Goal: Task Accomplishment & Management: Complete application form

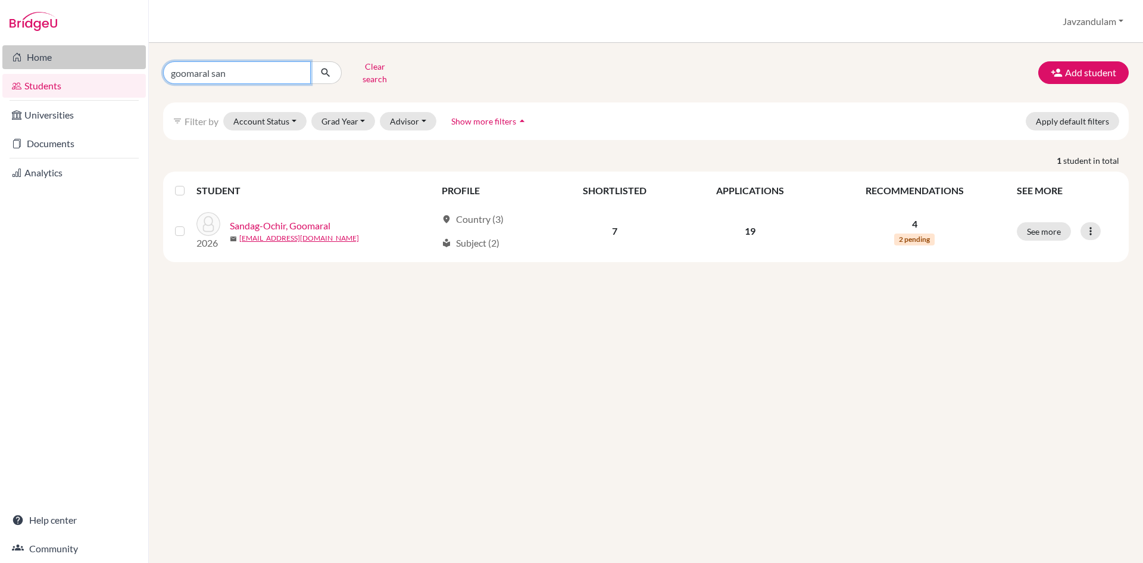
drag, startPoint x: 242, startPoint y: 70, endPoint x: 135, endPoint y: 68, distance: 107.8
click at [135, 68] on div "Home Students Universities Documents Analytics Help center Community Students o…" at bounding box center [571, 281] width 1143 height 563
type input "ang"
click button "submit" at bounding box center [326, 72] width 32 height 23
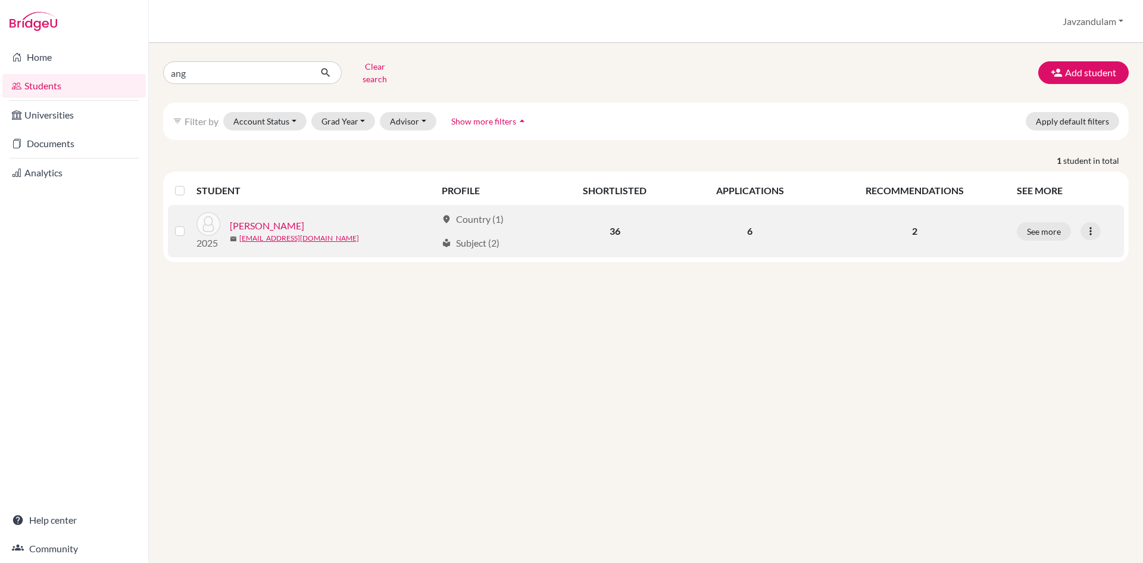
click at [286, 219] on link "Erdenesuren, Angelina" at bounding box center [267, 226] width 74 height 14
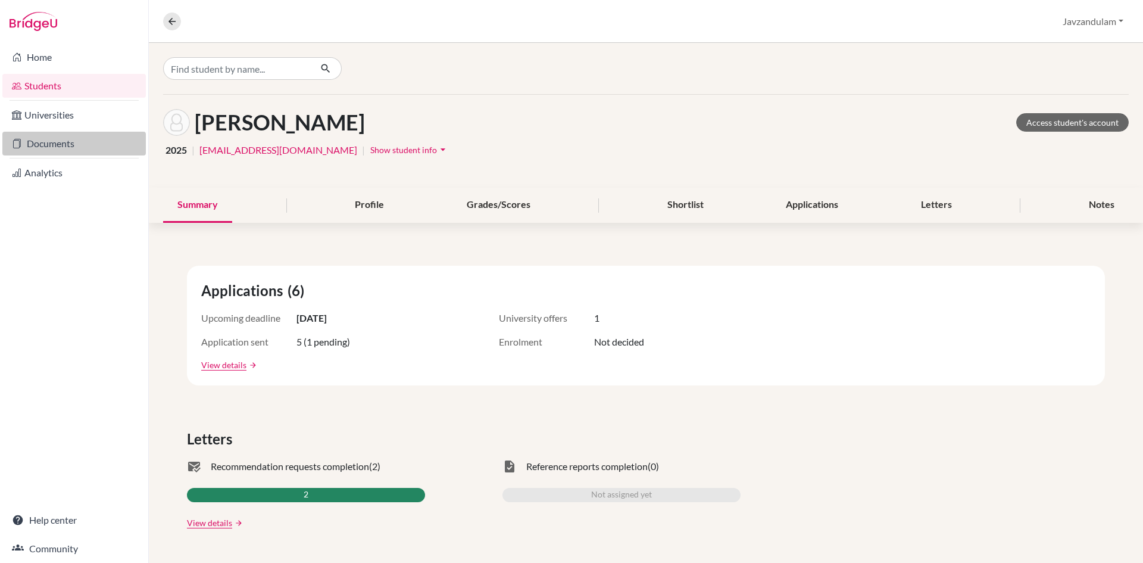
click at [68, 148] on link "Documents" at bounding box center [74, 144] width 144 height 24
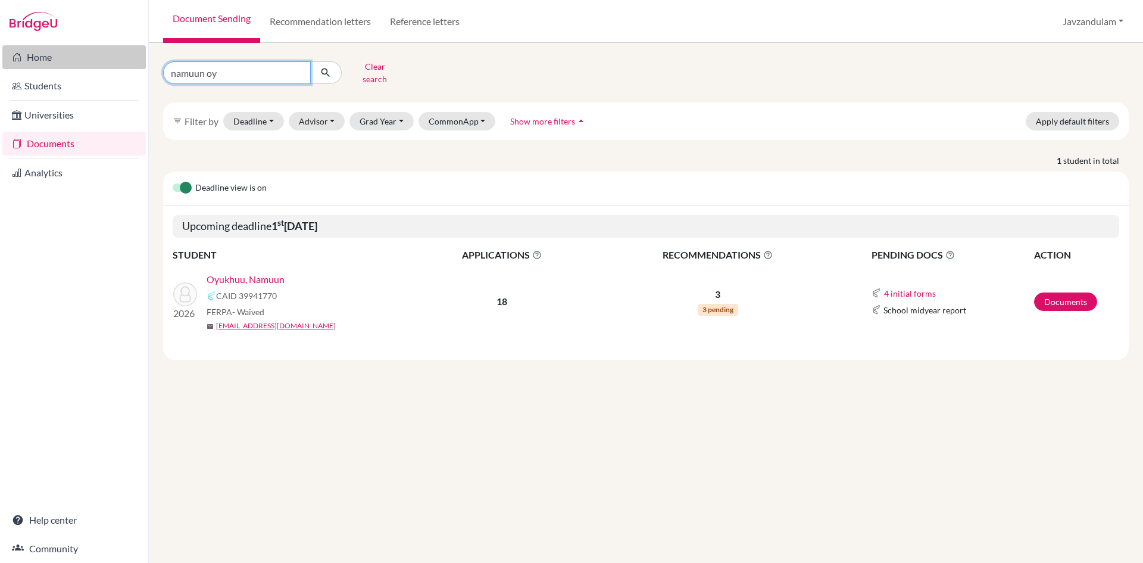
drag, startPoint x: 236, startPoint y: 72, endPoint x: 73, endPoint y: 63, distance: 164.0
click at [73, 63] on div "Home Students Universities Documents Analytics Help center Community Document S…" at bounding box center [571, 281] width 1143 height 563
type input "angel"
click button "submit" at bounding box center [326, 72] width 32 height 23
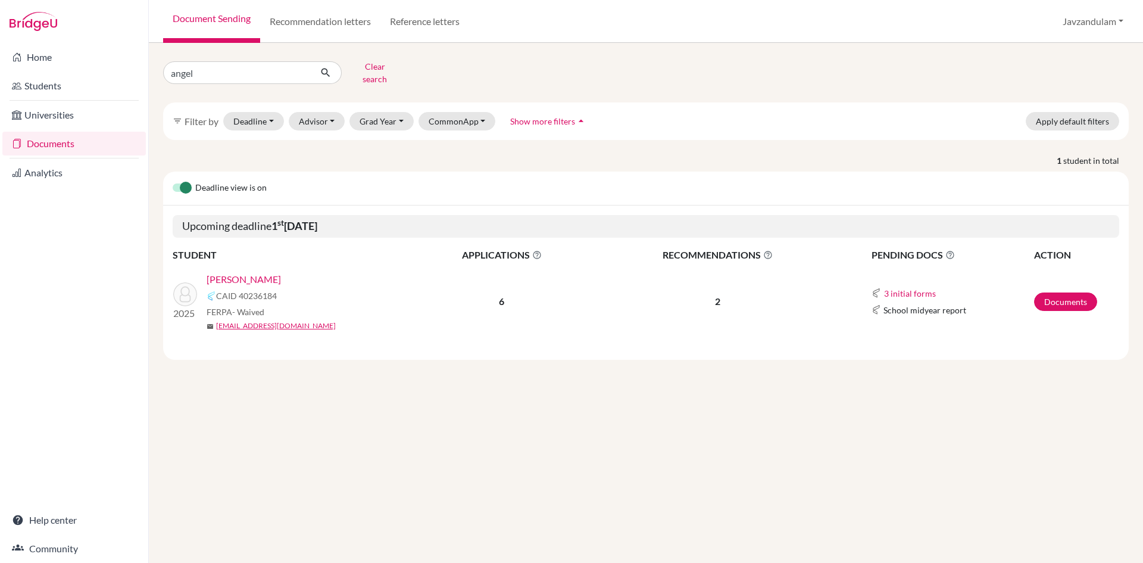
click at [258, 273] on link "[PERSON_NAME]" at bounding box center [244, 279] width 74 height 14
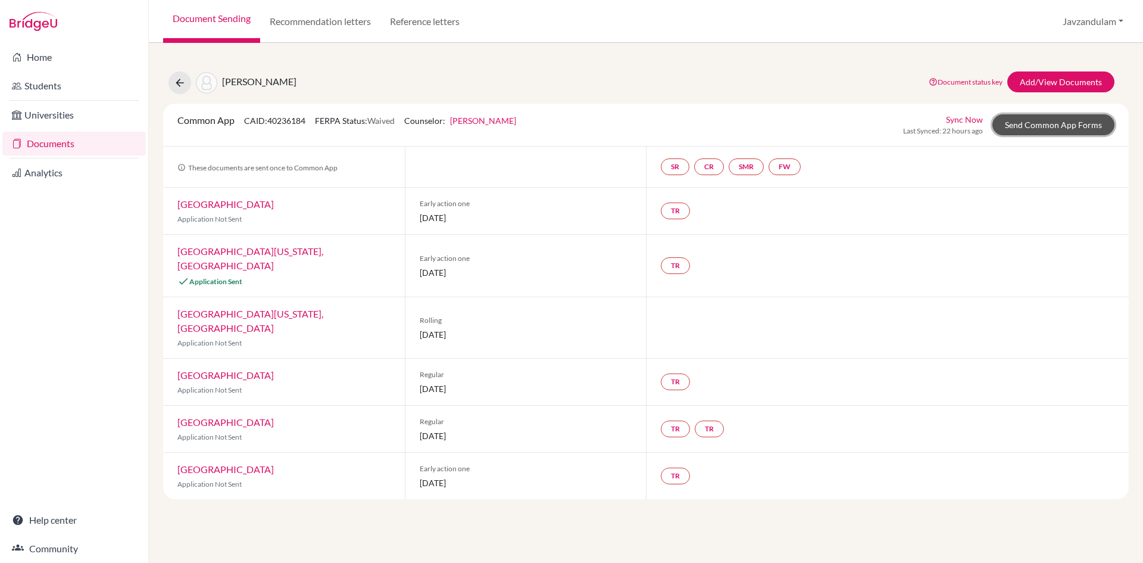
click at [1015, 127] on link "Send Common App Forms" at bounding box center [1054, 124] width 122 height 21
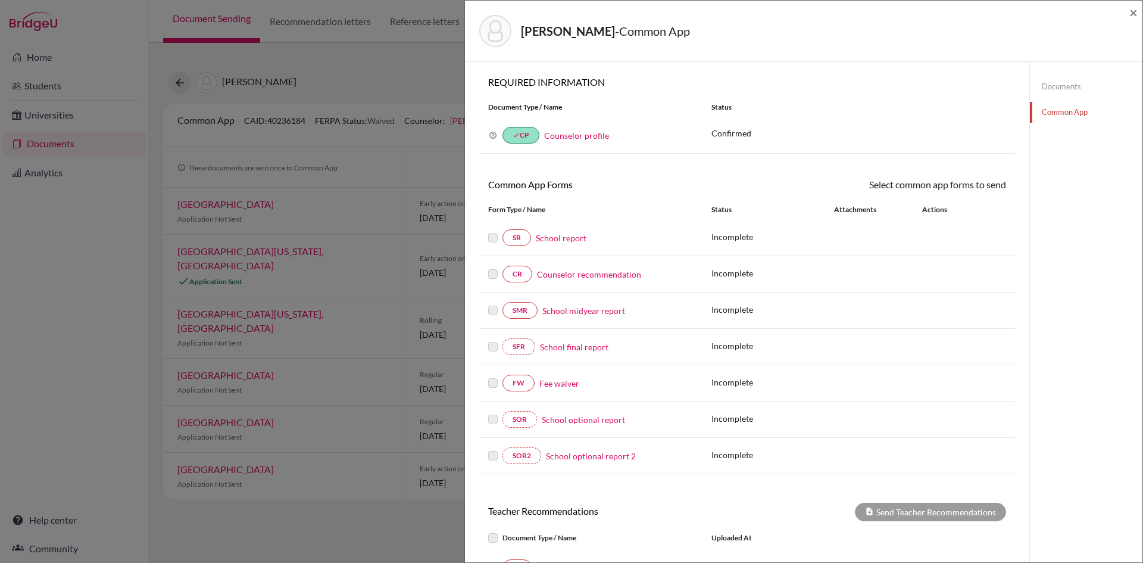
click at [552, 236] on link "School report" at bounding box center [561, 238] width 51 height 13
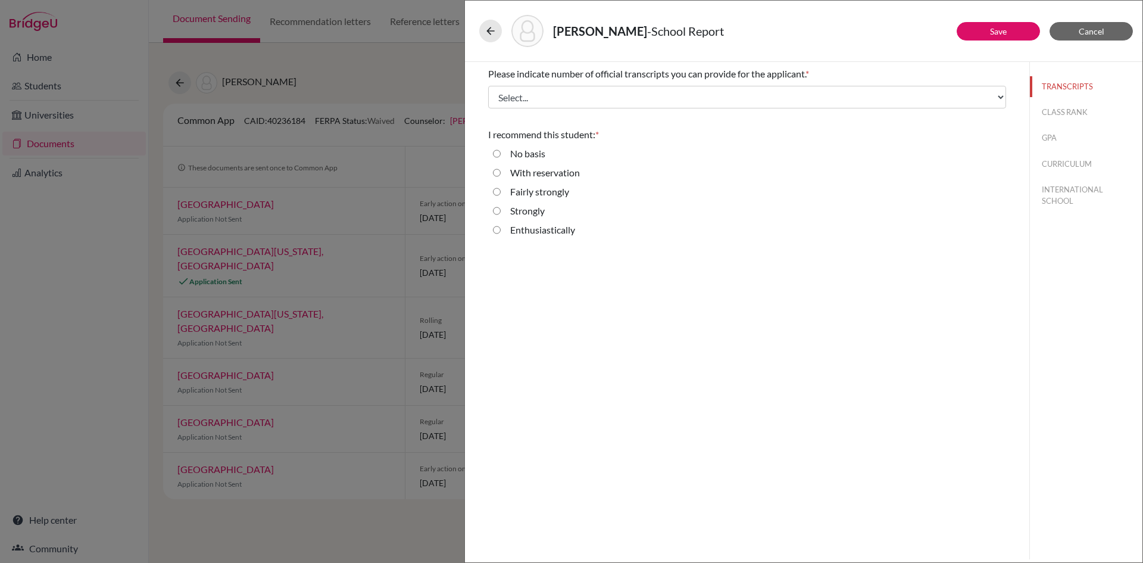
drag, startPoint x: 560, startPoint y: 78, endPoint x: 556, endPoint y: 92, distance: 14.9
click at [559, 78] on span "Please indicate number of official transcripts you can provide for the applican…" at bounding box center [646, 73] width 317 height 11
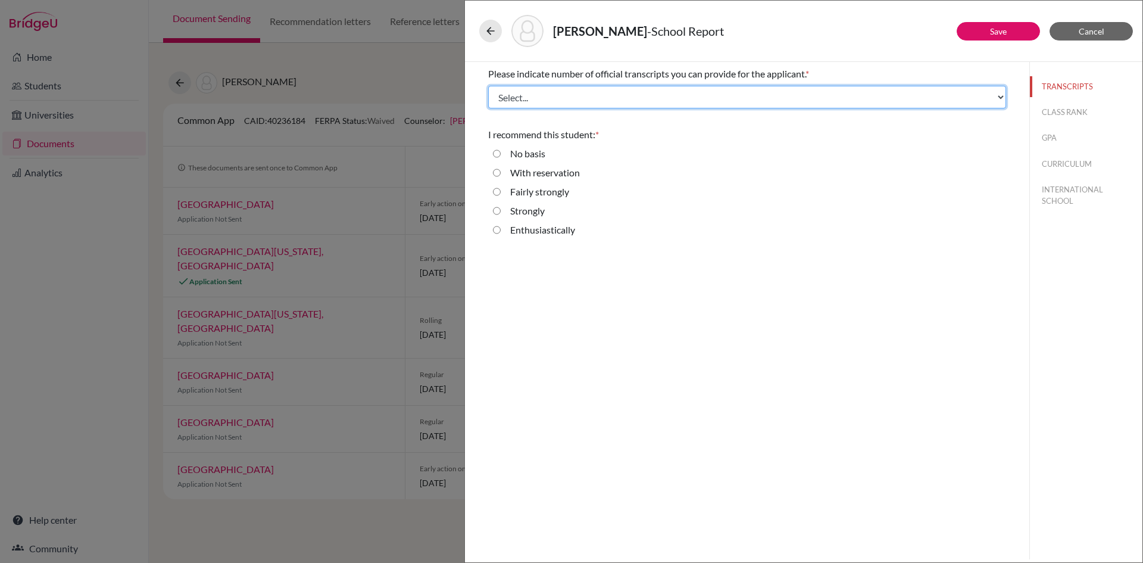
click at [556, 103] on select "Select... 1 2 3 4" at bounding box center [747, 97] width 518 height 23
select select "2"
click at [488, 86] on select "Select... 1 2 3 4" at bounding box center [747, 97] width 518 height 23
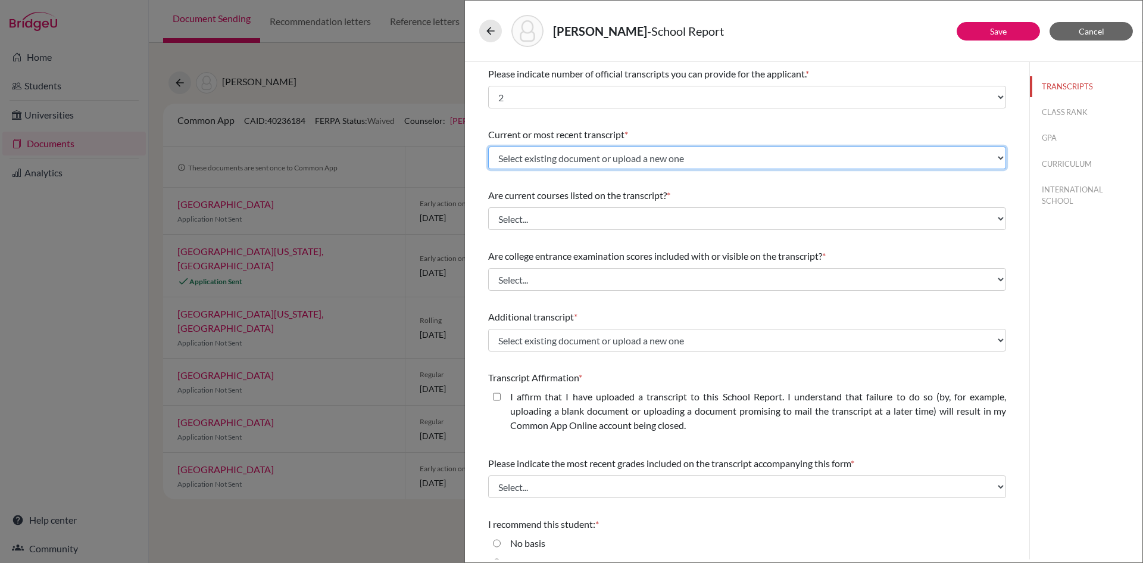
click at [532, 155] on select "Select existing document or upload a new one Angelina Erdenesuren Mid Year Ange…" at bounding box center [747, 157] width 518 height 23
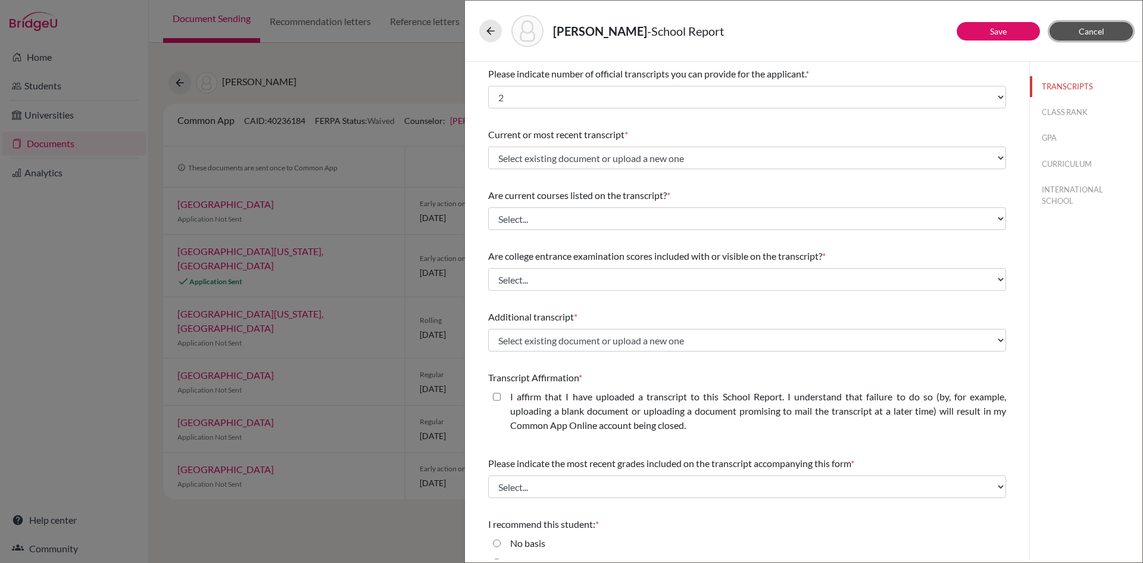
click at [1090, 25] on button "Cancel" at bounding box center [1091, 31] width 83 height 18
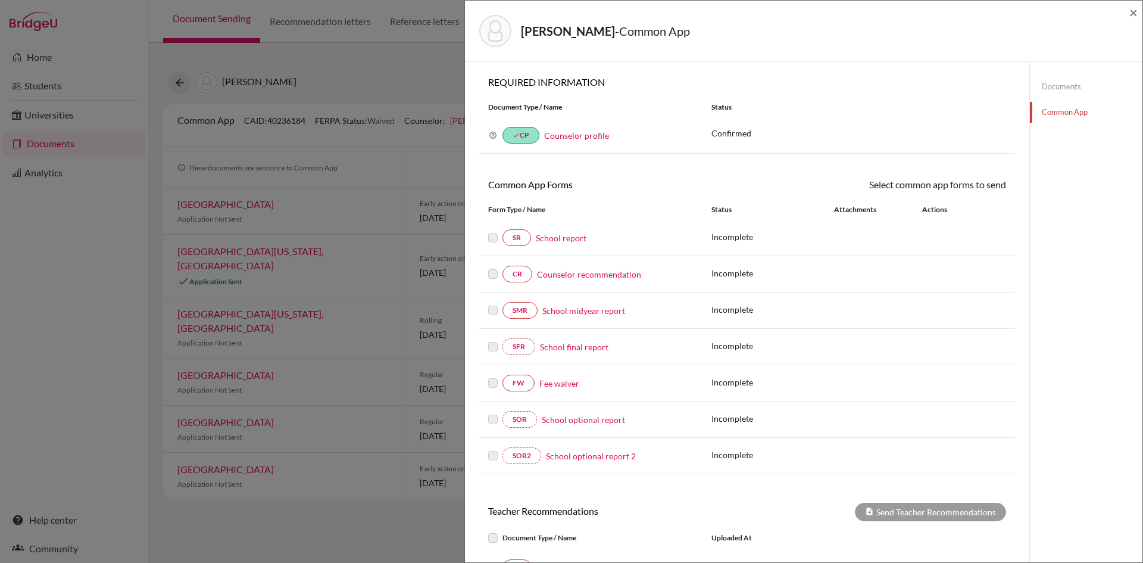
click at [1041, 328] on div "Documents Common App" at bounding box center [1086, 406] width 113 height 688
click at [562, 241] on link "School report" at bounding box center [561, 238] width 51 height 13
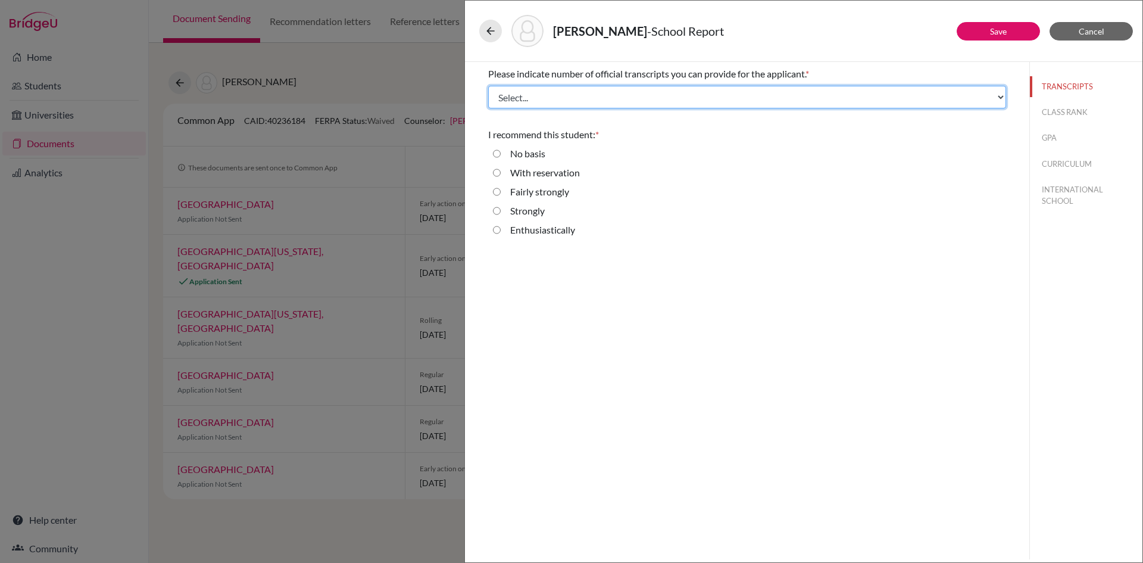
click at [581, 94] on select "Select... 1 2 3 4" at bounding box center [747, 97] width 518 height 23
select select "2"
click at [488, 86] on select "Select... 1 2 3 4" at bounding box center [747, 97] width 518 height 23
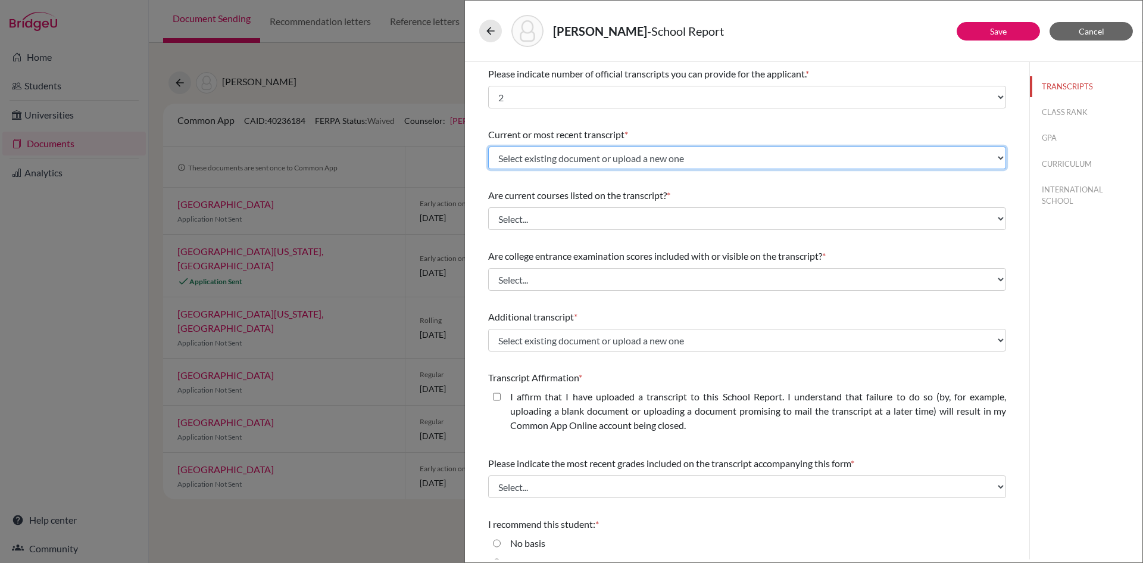
click at [551, 161] on select "Select existing document or upload a new one Angelina Erdenesuren Mid Year Ange…" at bounding box center [747, 157] width 518 height 23
select select "655387"
click at [488, 146] on select "Select existing document or upload a new one Angelina Erdenesuren Mid Year Ange…" at bounding box center [747, 157] width 518 height 23
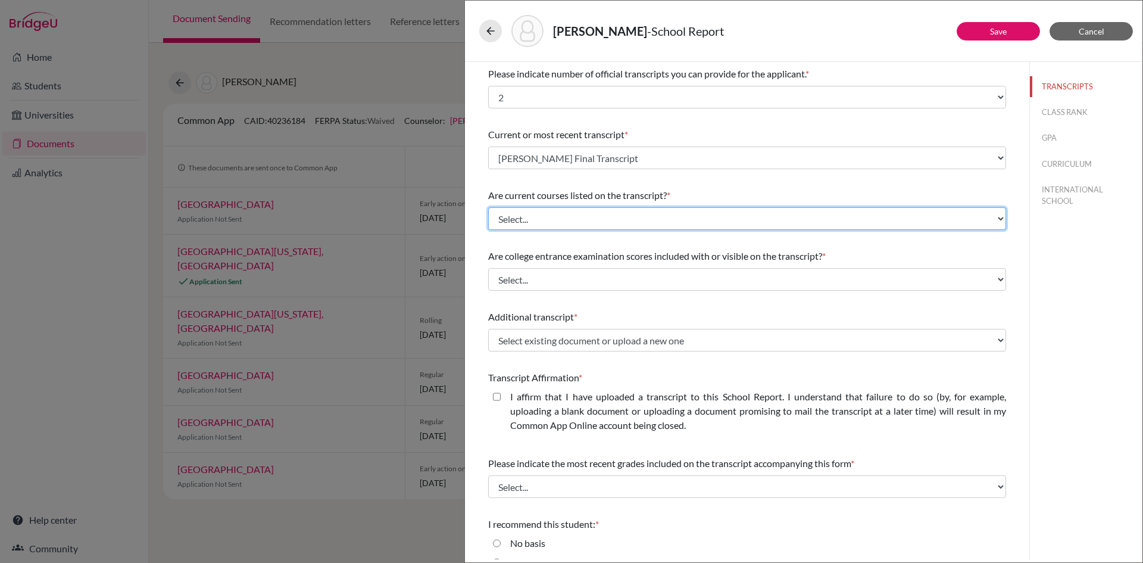
click at [553, 220] on select "Select... Yes No" at bounding box center [747, 218] width 518 height 23
select select "0"
click at [488, 207] on select "Select... Yes No" at bounding box center [747, 218] width 518 height 23
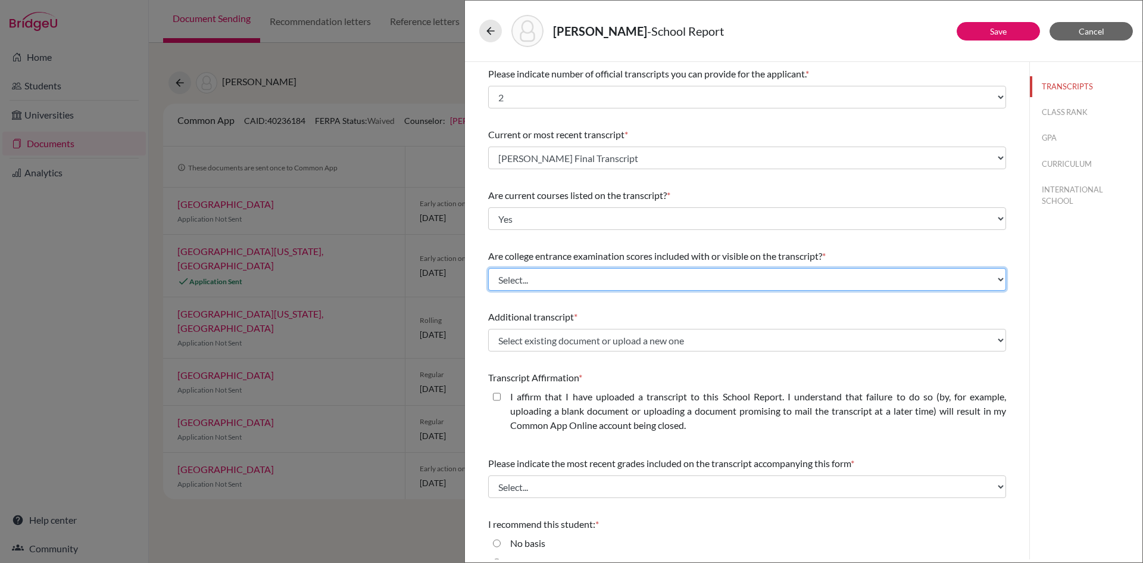
click at [555, 283] on select "Select... Yes No" at bounding box center [747, 279] width 518 height 23
select select "1"
click at [488, 268] on select "Select... Yes No" at bounding box center [747, 279] width 518 height 23
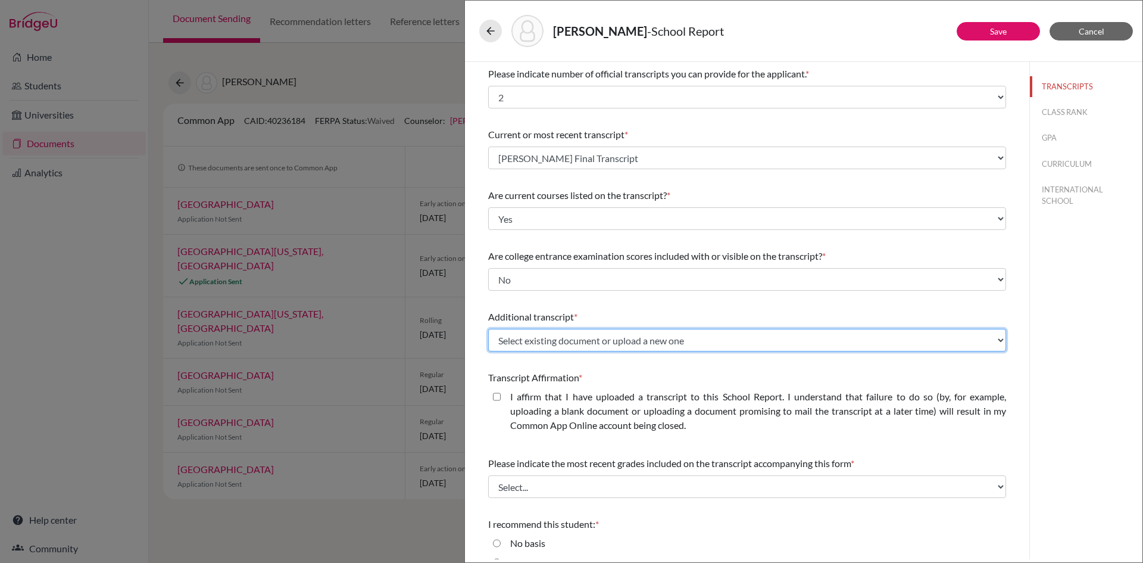
click at [555, 342] on select "Select existing document or upload a new one Angelina Erdenesuren Mid Year Ange…" at bounding box center [747, 340] width 518 height 23
select select "607164"
click at [488, 329] on select "Select existing document or upload a new one Angelina Erdenesuren Mid Year Ange…" at bounding box center [747, 340] width 518 height 23
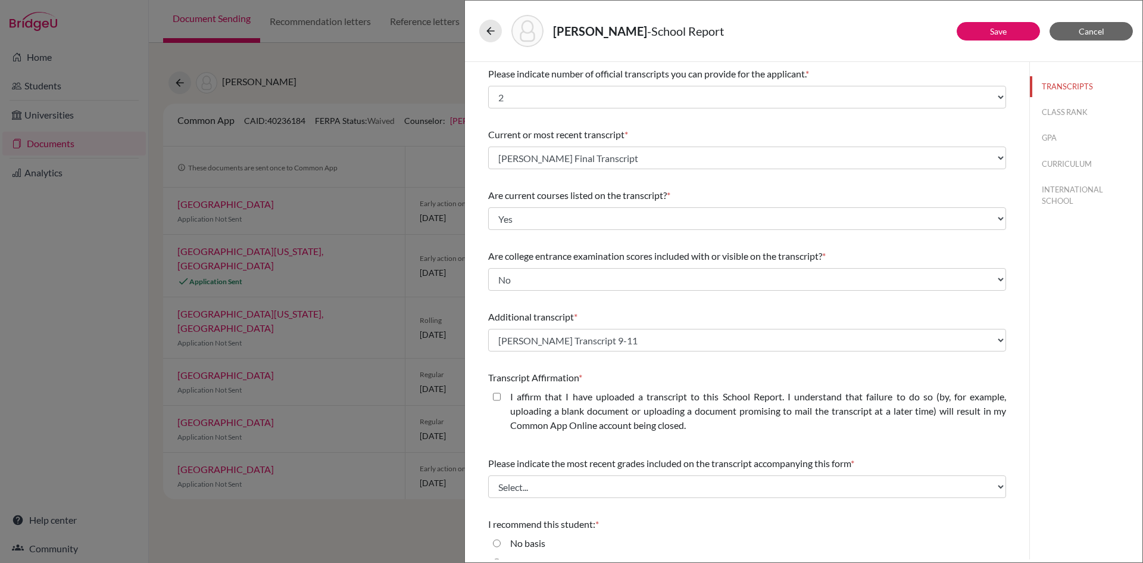
click at [554, 395] on label "I affirm that I have uploaded a transcript to this School Report. I understand …" at bounding box center [758, 410] width 496 height 43
click at [501, 395] on closed\ "I affirm that I have uploaded a transcript to this School Report. I understand …" at bounding box center [497, 396] width 8 height 14
checkbox closed\ "true"
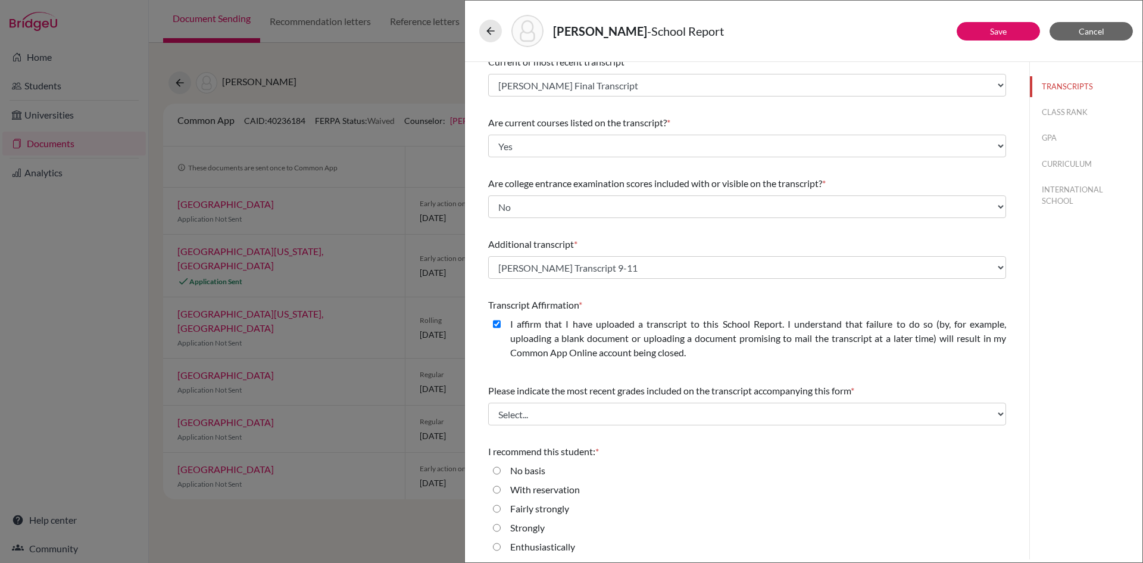
scroll to position [77, 0]
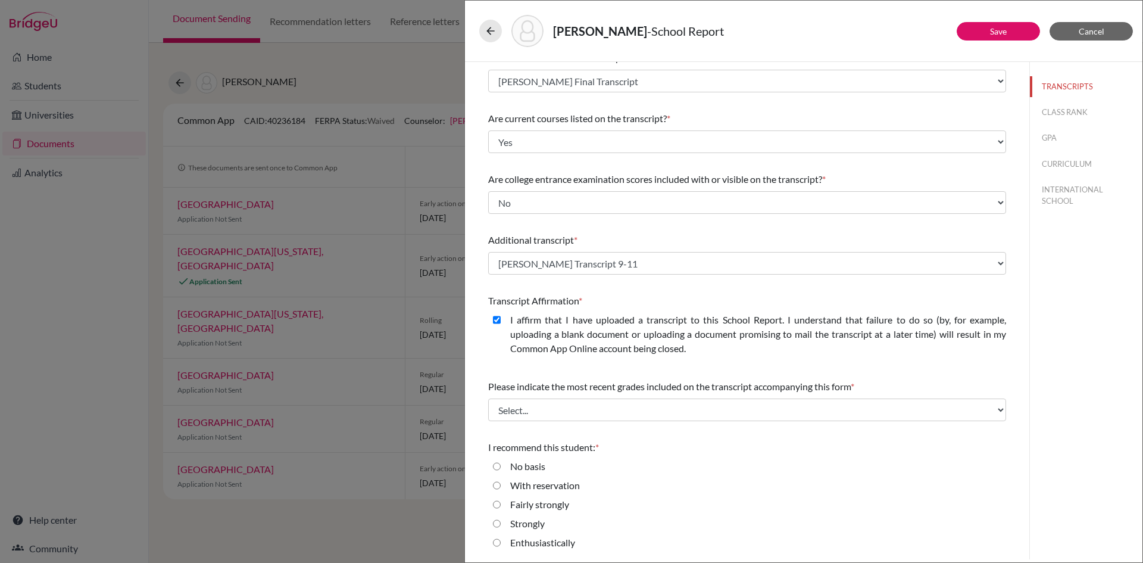
click at [594, 422] on div "Please indicate the most recent grades included on the transcript accompanying …" at bounding box center [747, 400] width 518 height 51
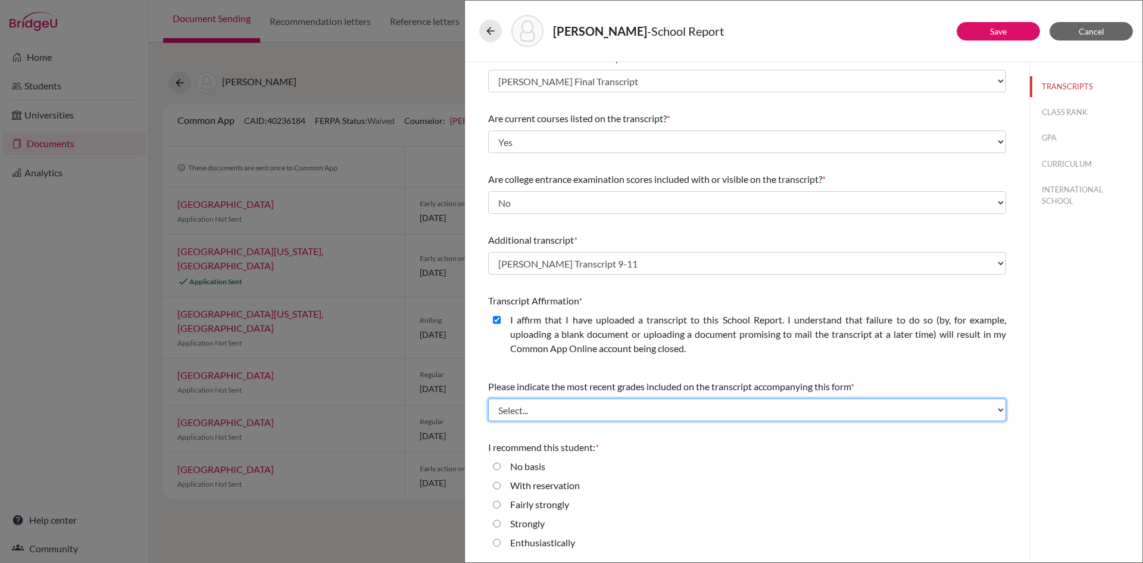
click at [594, 416] on select "Select... Final junior year grades 1st Quarter senior year grades 2nd Quarter/1…" at bounding box center [747, 409] width 518 height 23
select select "6"
click at [488, 398] on select "Select... Final junior year grades 1st Quarter senior year grades 2nd Quarter/1…" at bounding box center [747, 409] width 518 height 23
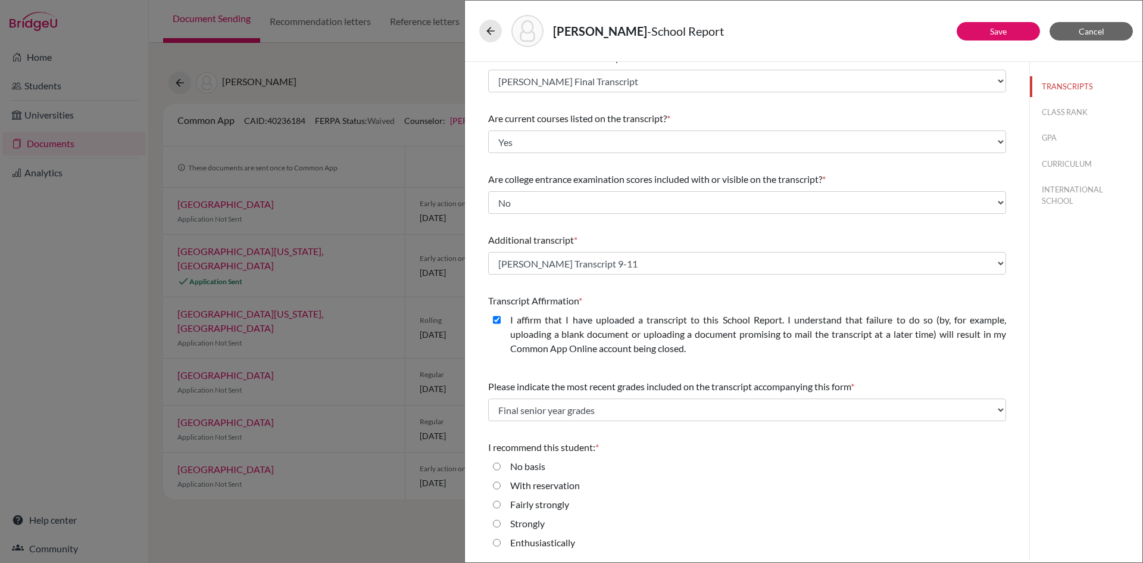
click at [534, 543] on label "Enthusiastically" at bounding box center [542, 542] width 65 height 14
click at [501, 543] on input "Enthusiastically" at bounding box center [497, 542] width 8 height 14
radio input "true"
click at [990, 28] on link "Save" at bounding box center [998, 31] width 17 height 10
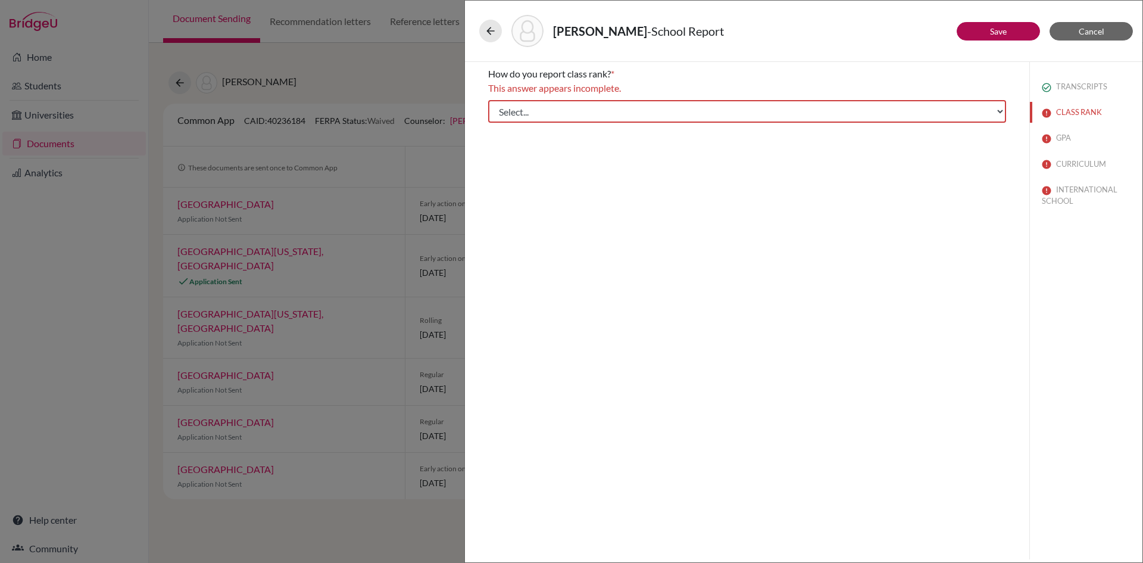
scroll to position [0, 0]
click at [530, 107] on select "Select... Exact Decile Quintile Quartile None" at bounding box center [747, 111] width 518 height 23
select select "1"
click at [488, 100] on select "Select... Exact Decile Quintile Quartile None" at bounding box center [747, 111] width 518 height 23
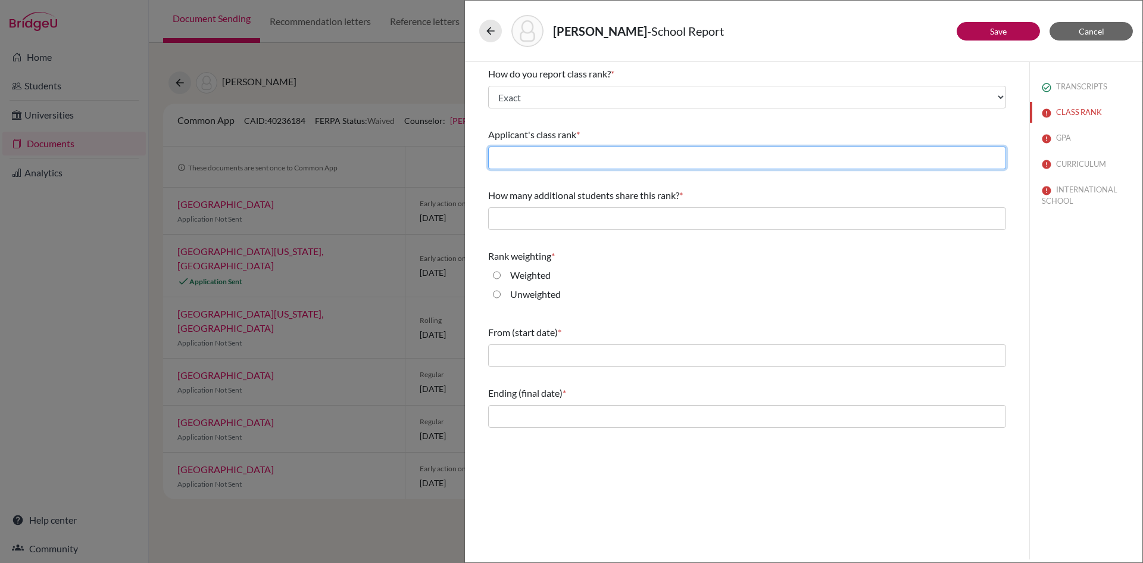
click at [534, 158] on input "text" at bounding box center [747, 157] width 518 height 23
type input "2"
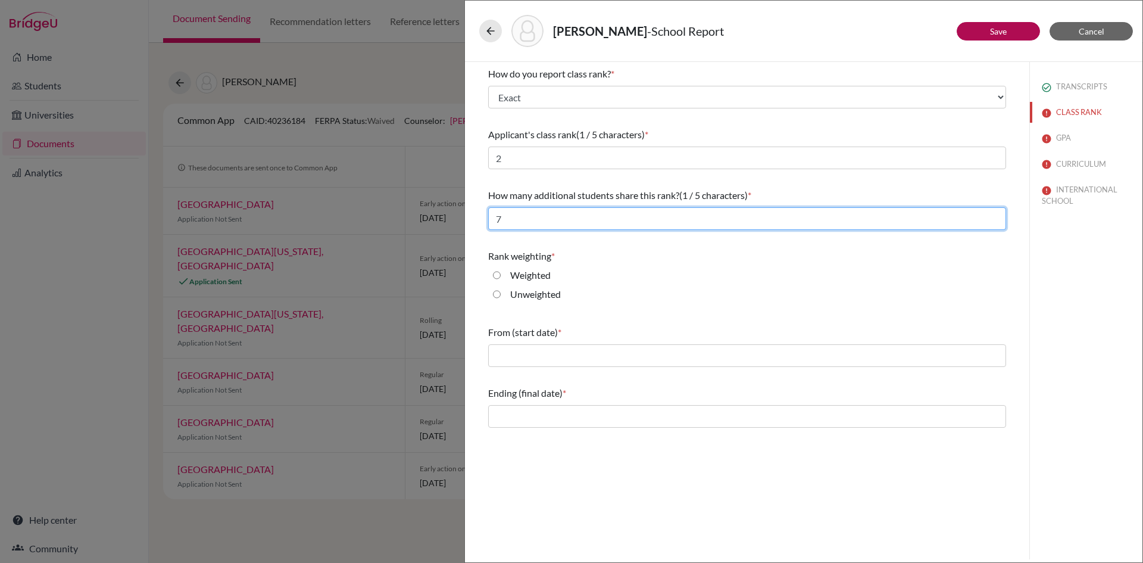
type input "7"
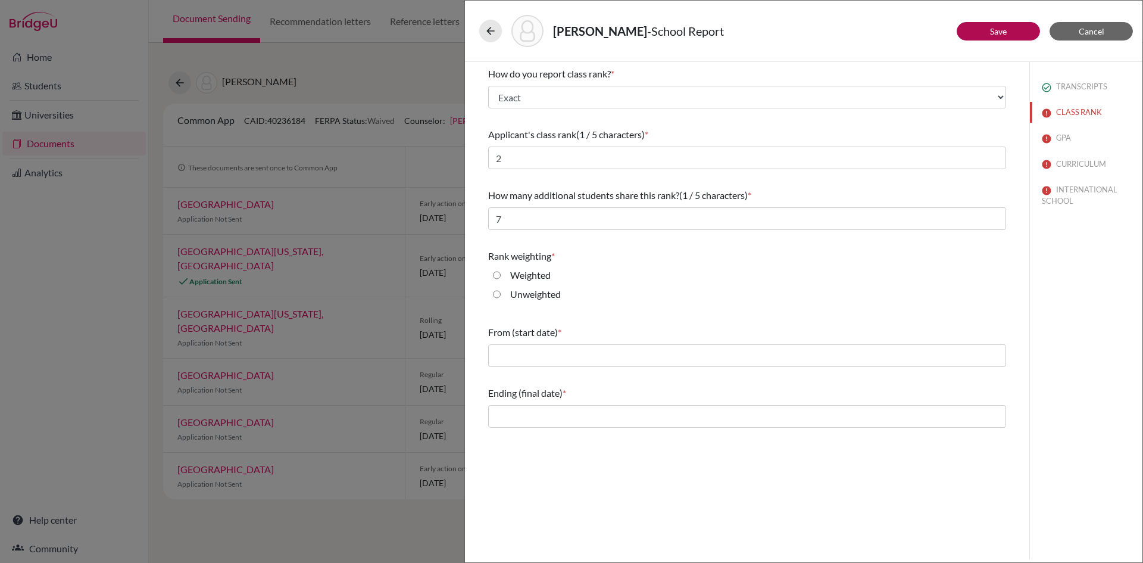
click at [536, 298] on label "Unweighted" at bounding box center [535, 294] width 51 height 14
click at [501, 298] on input "Unweighted" at bounding box center [497, 294] width 8 height 14
radio input "true"
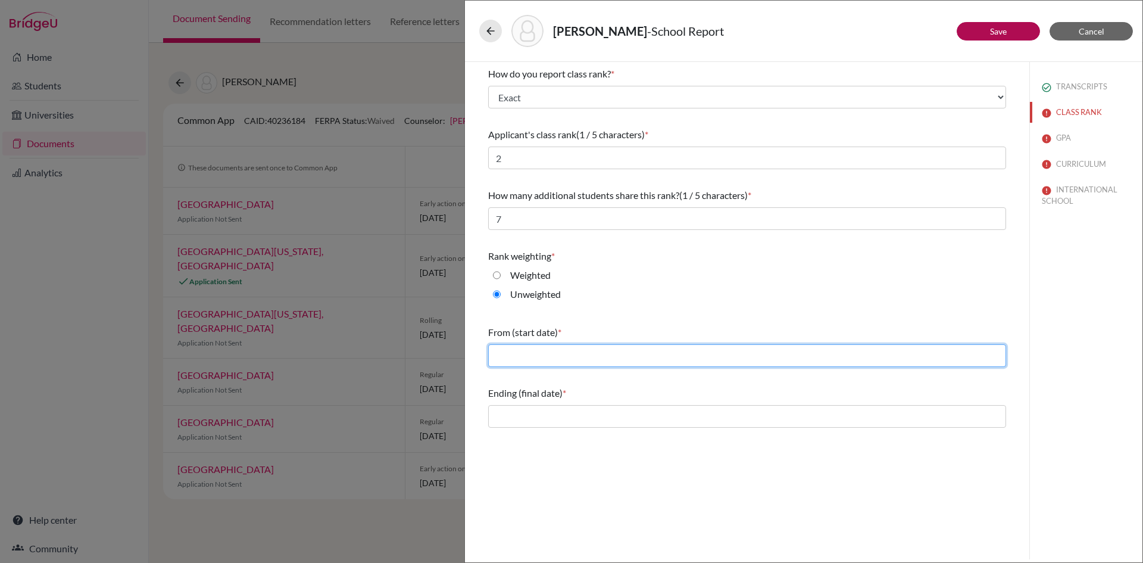
click at [547, 354] on input "text" at bounding box center [747, 355] width 518 height 23
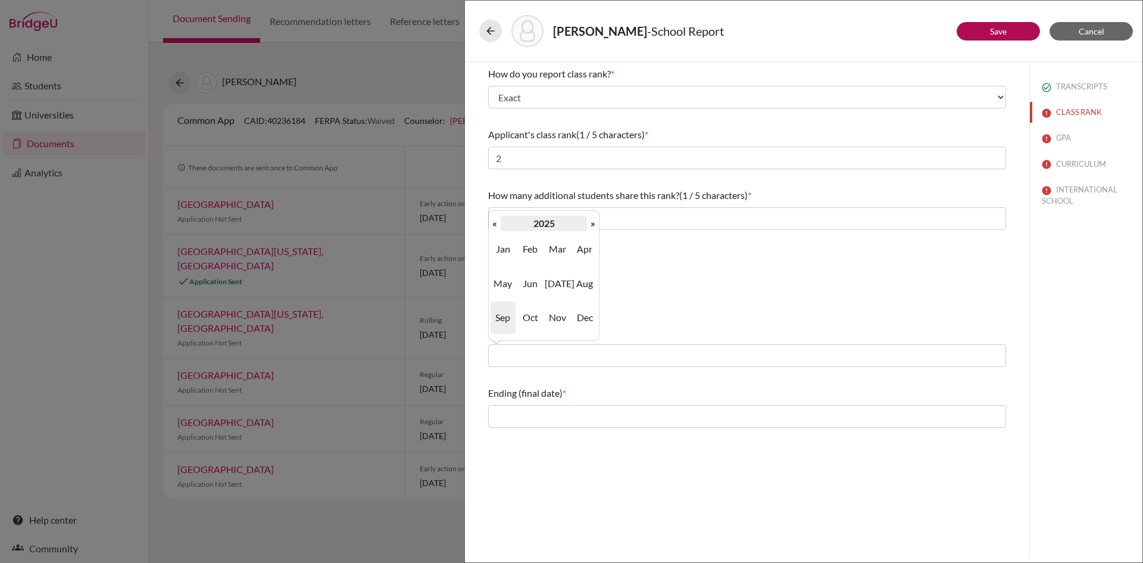
click at [550, 220] on th "2025" at bounding box center [544, 223] width 86 height 15
click at [554, 248] on span "2021" at bounding box center [557, 249] width 25 height 32
click at [504, 318] on span "Sep" at bounding box center [503, 317] width 25 height 32
type input "09/2021"
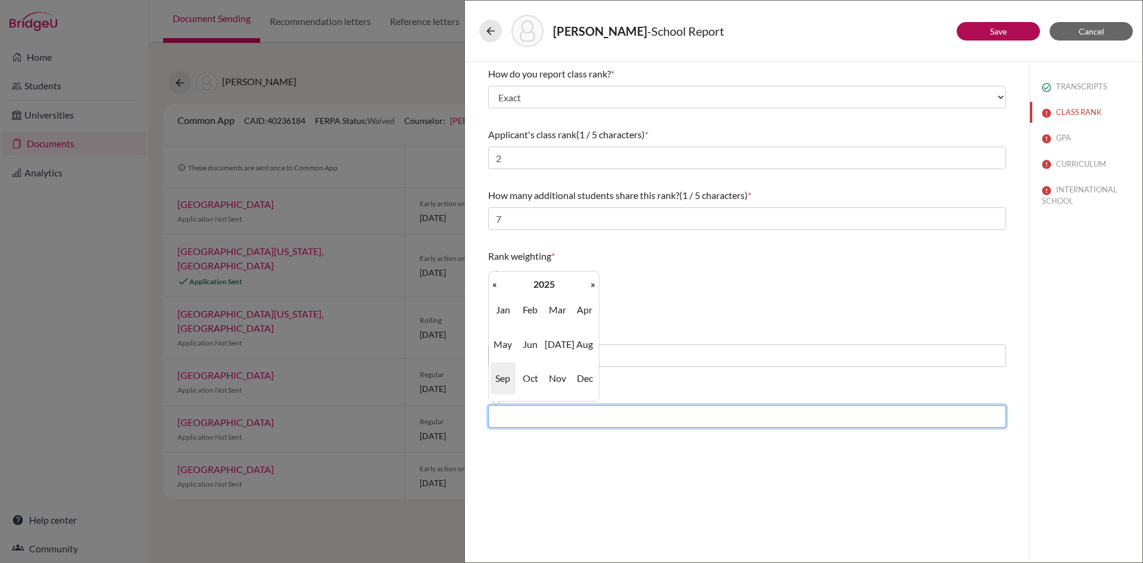
click at [522, 416] on input "text" at bounding box center [747, 416] width 518 height 23
type input "06/2025"
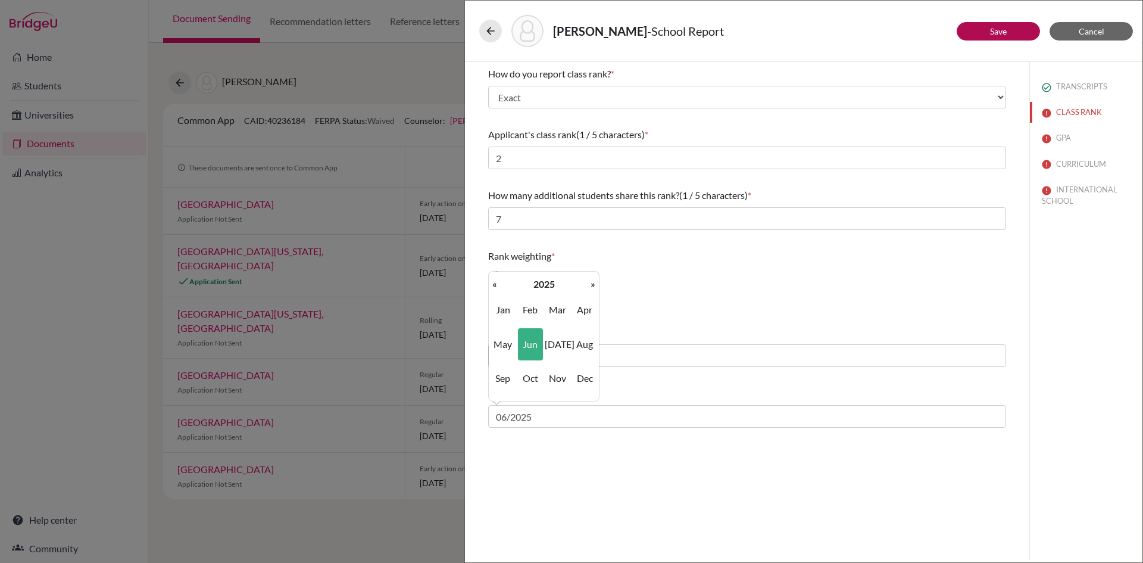
click at [531, 349] on span "Jun" at bounding box center [530, 344] width 25 height 32
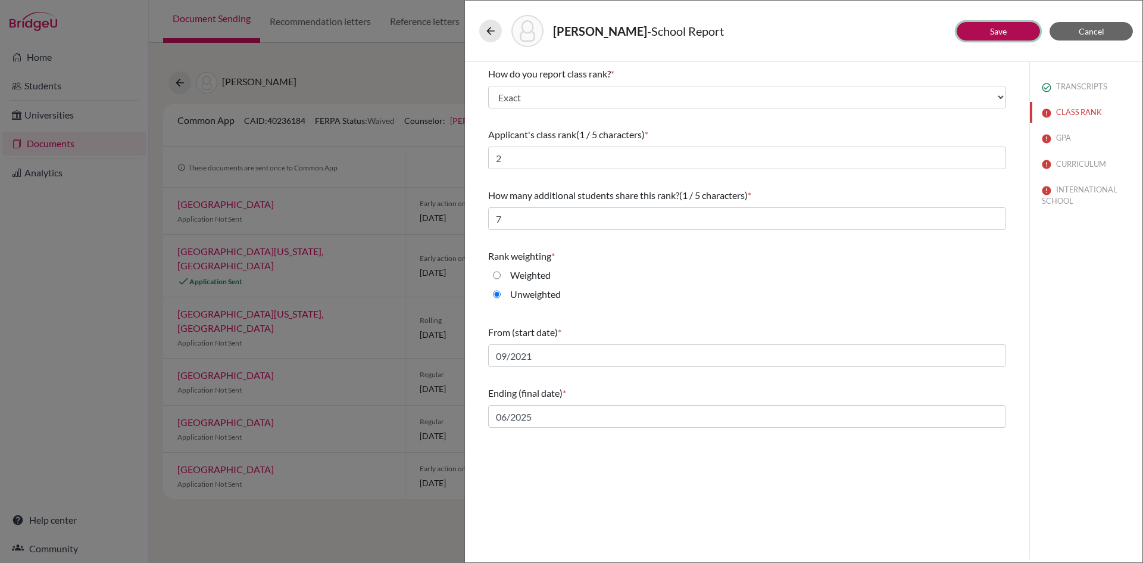
click at [985, 29] on button "Save" at bounding box center [998, 31] width 83 height 18
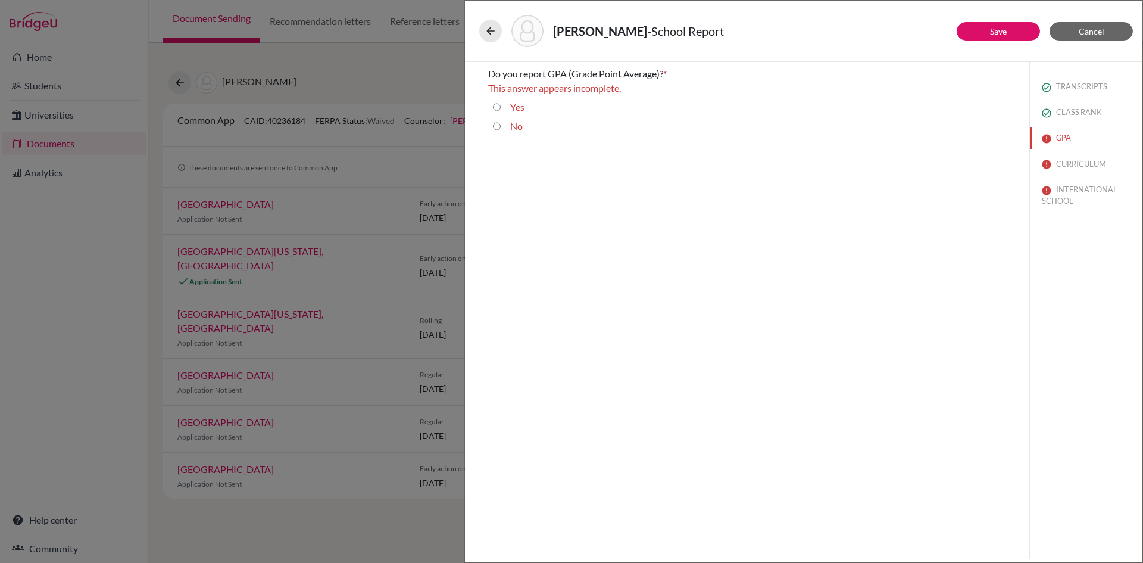
click at [508, 107] on div "Yes" at bounding box center [513, 109] width 24 height 19
click at [514, 107] on label "Yes" at bounding box center [517, 107] width 14 height 14
click at [519, 107] on label "Yes" at bounding box center [517, 107] width 14 height 14
click at [501, 107] on input "Yes" at bounding box center [497, 107] width 8 height 14
radio input "true"
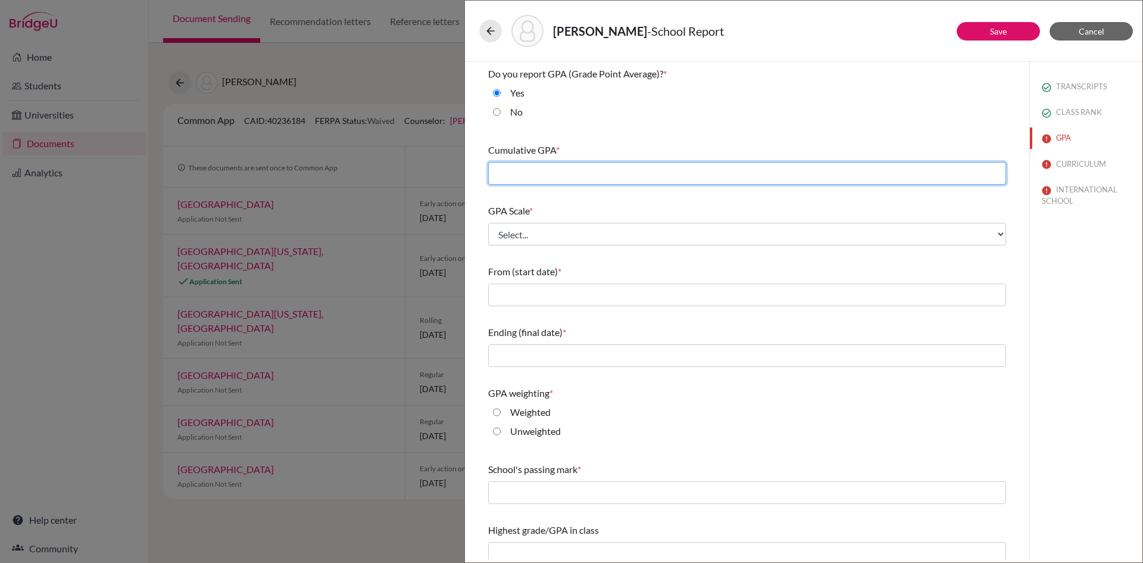
click at [535, 171] on input "text" at bounding box center [747, 173] width 518 height 23
type input "3.99"
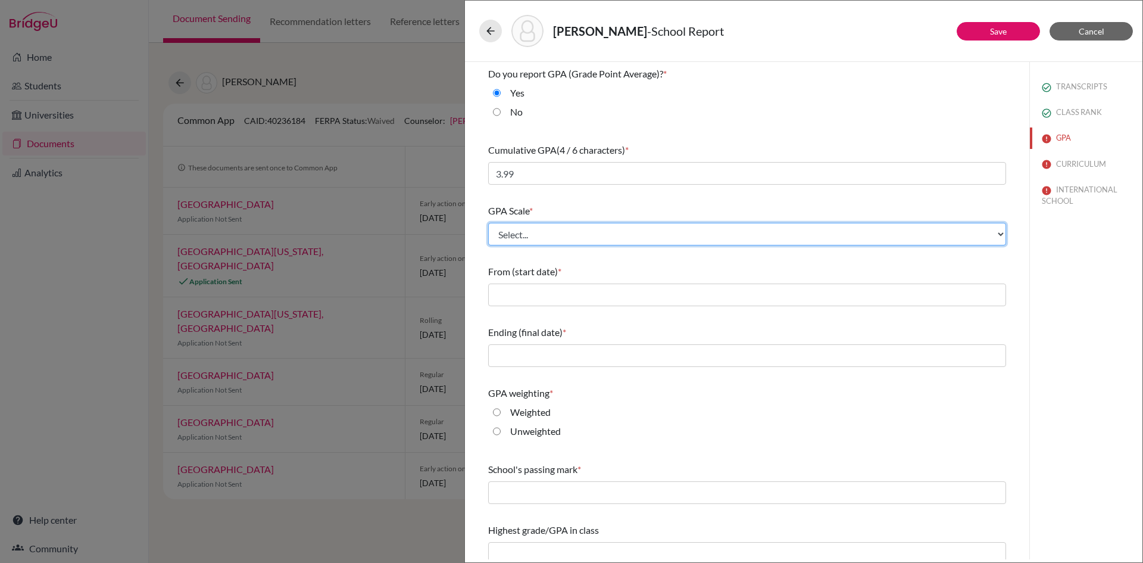
select select "4"
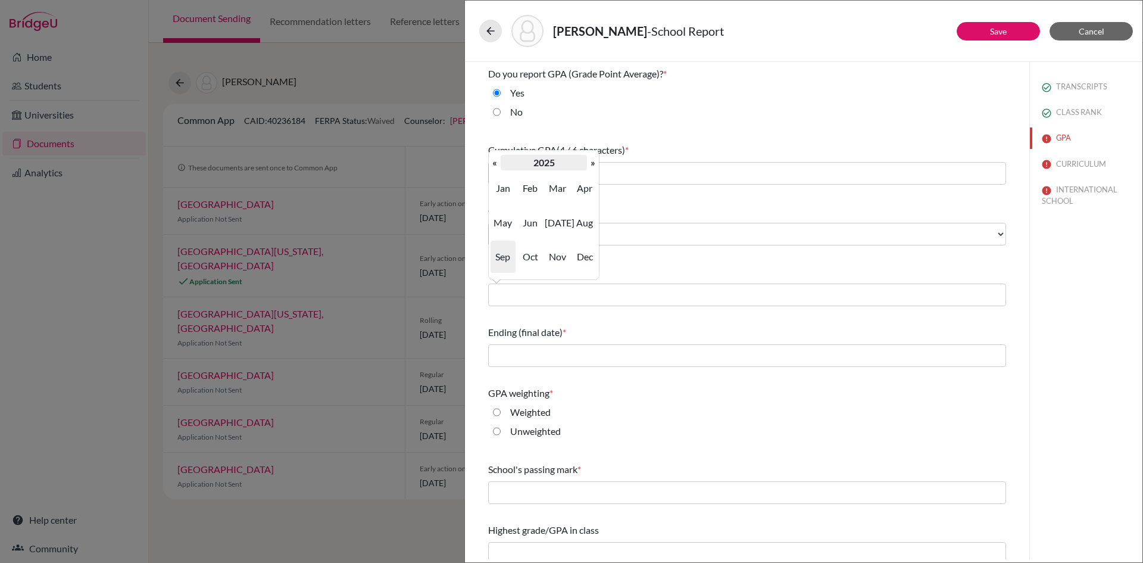
click at [541, 161] on th "2025" at bounding box center [544, 162] width 86 height 15
click at [532, 222] on span "2024" at bounding box center [530, 223] width 25 height 32
click at [508, 257] on span "Sep" at bounding box center [503, 257] width 25 height 32
type input "09/2024"
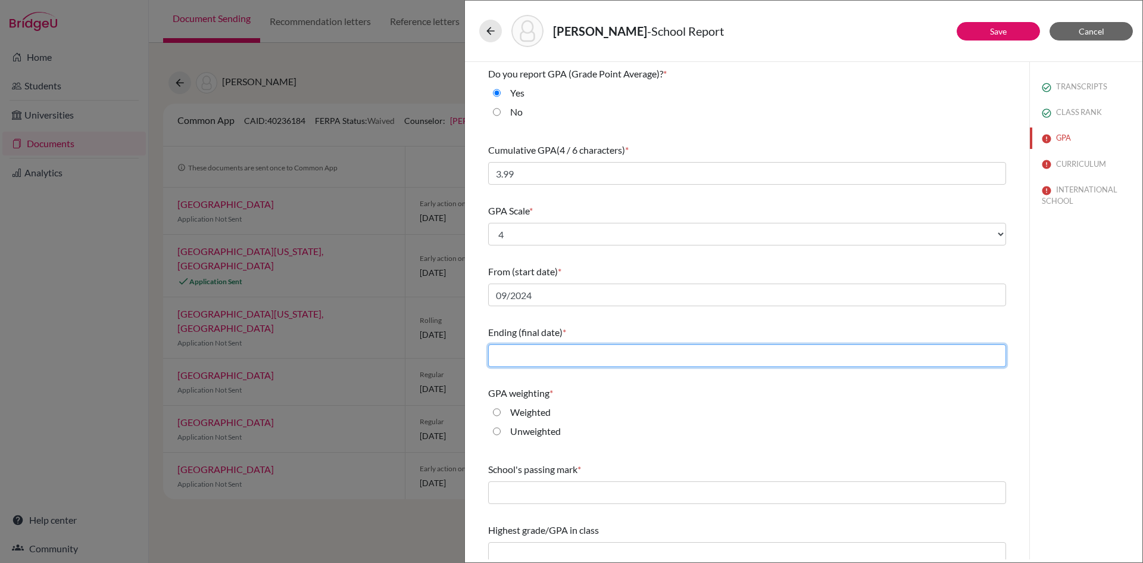
click at [545, 357] on input "text" at bounding box center [747, 355] width 518 height 23
type input "06/2025"
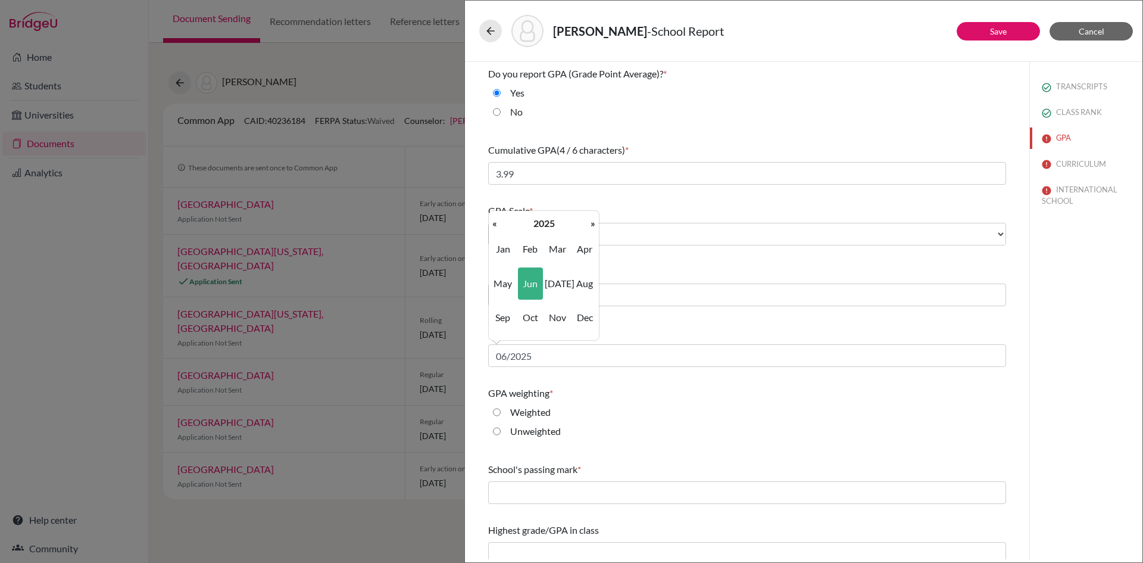
click at [535, 279] on span "Jun" at bounding box center [530, 283] width 25 height 32
click at [541, 432] on label "Unweighted" at bounding box center [535, 431] width 51 height 14
click at [501, 432] on input "Unweighted" at bounding box center [497, 431] width 8 height 14
radio input "true"
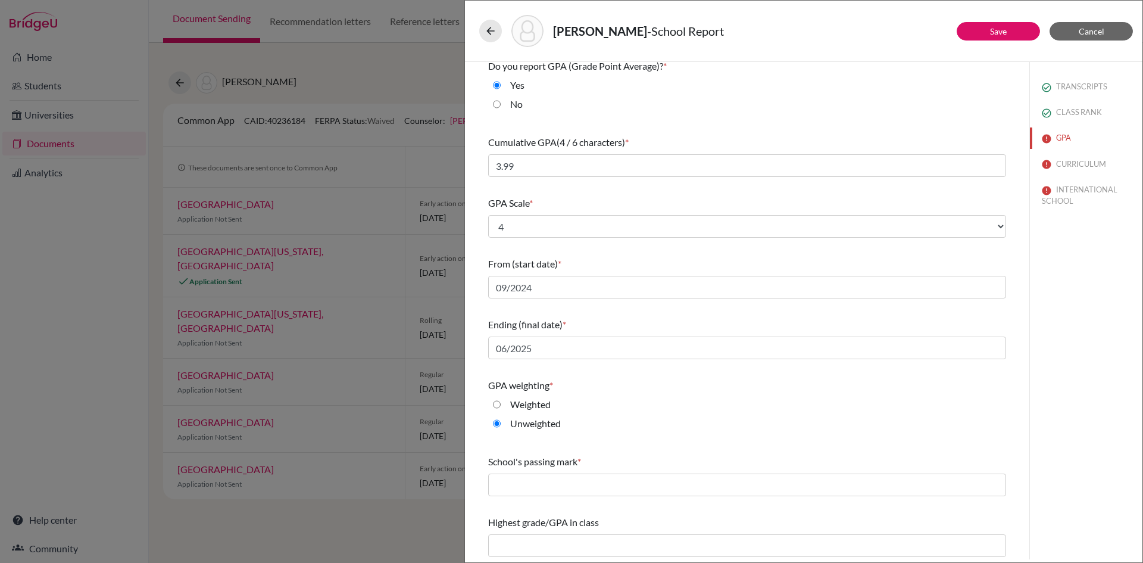
scroll to position [10, 0]
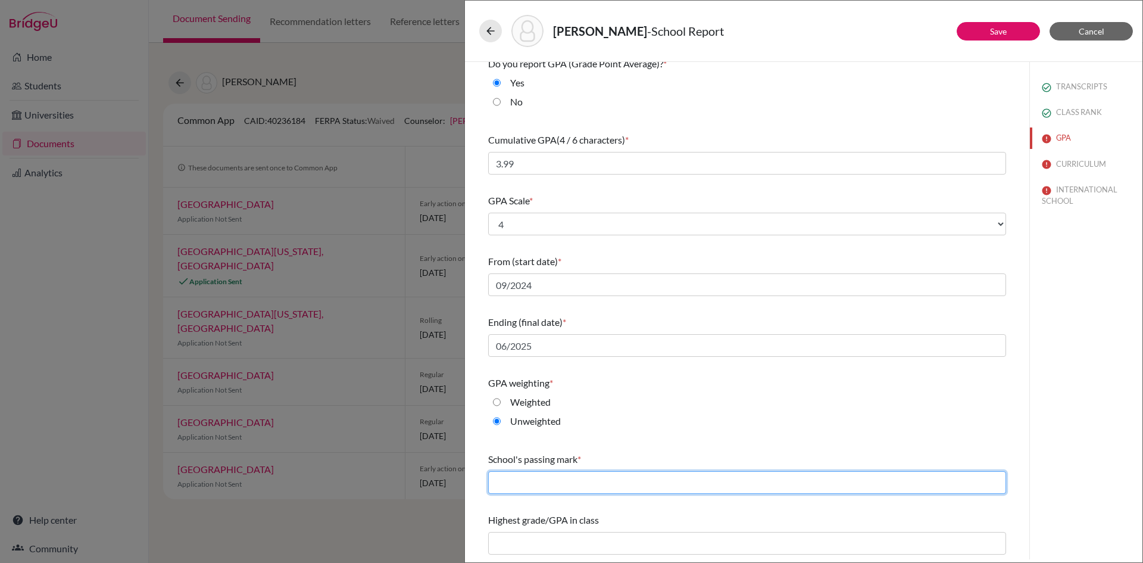
click at [578, 486] on input "text" at bounding box center [747, 482] width 518 height 23
type input "2.0"
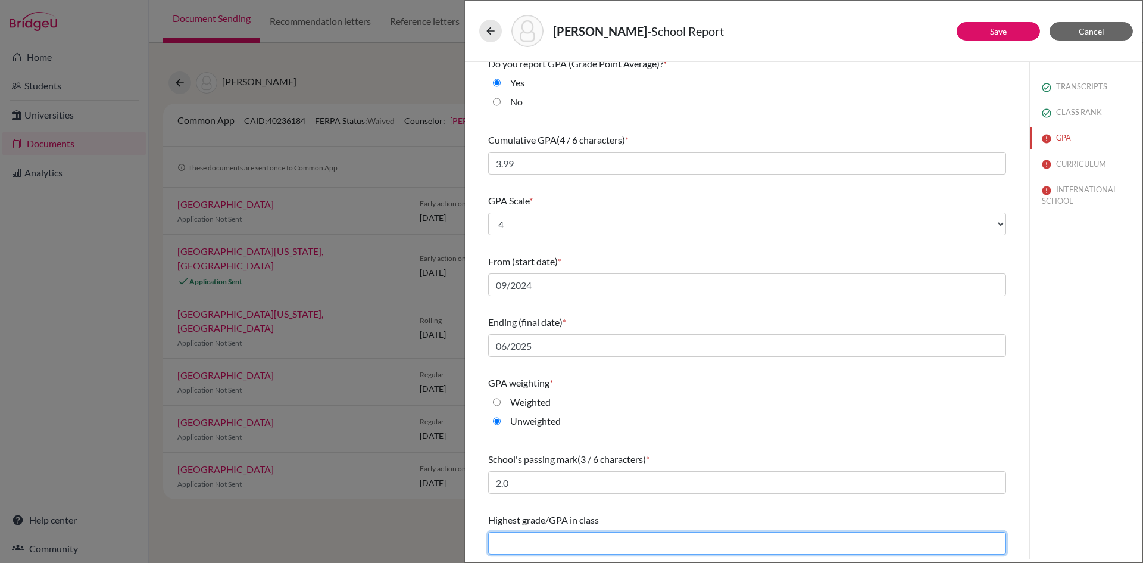
type input "4.0"
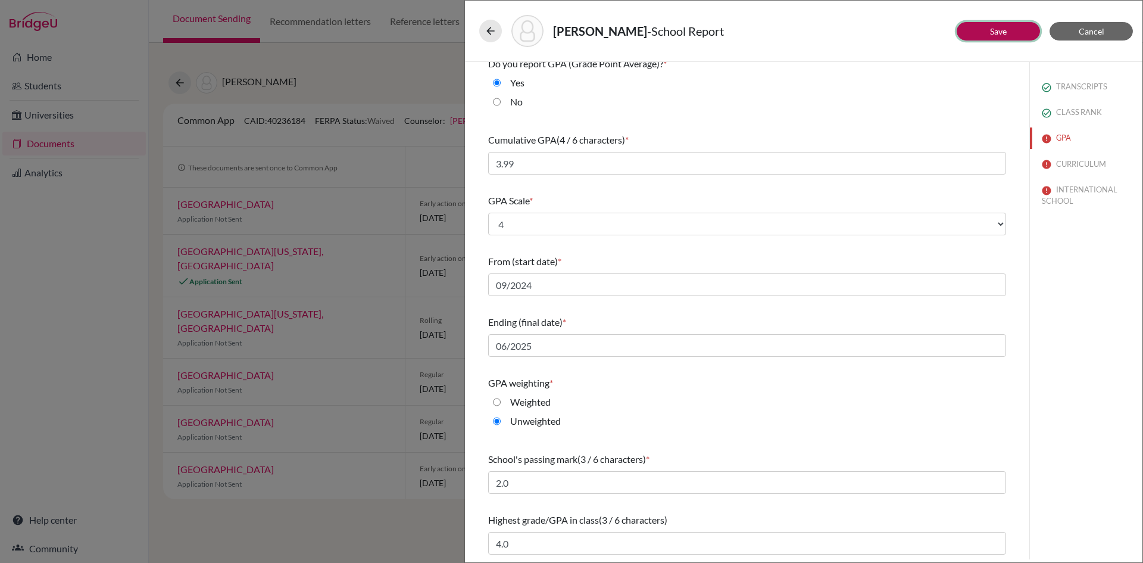
click at [1013, 30] on button "Save" at bounding box center [998, 31] width 83 height 18
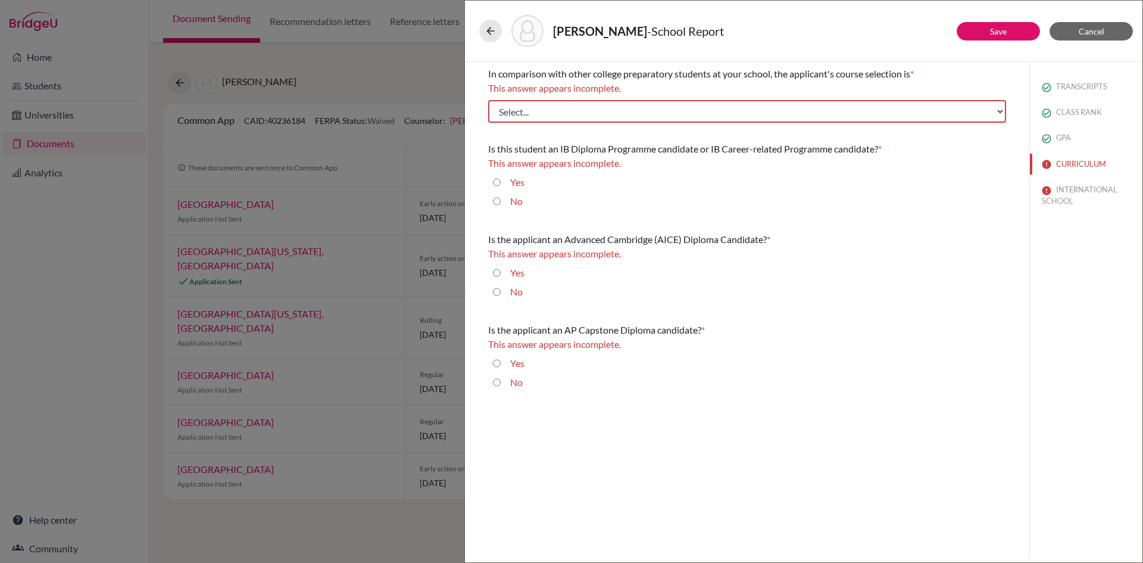
scroll to position [0, 0]
click at [601, 110] on select "Select... Less than demanding Average Demanding Very demanding Most demanding P…" at bounding box center [747, 111] width 518 height 23
click at [592, 123] on div "In comparison with other college preparatory students at your school, the appli…" at bounding box center [747, 94] width 518 height 65
click at [591, 117] on select "Select... Less than demanding Average Demanding Very demanding Most demanding P…" at bounding box center [747, 111] width 518 height 23
select select "4"
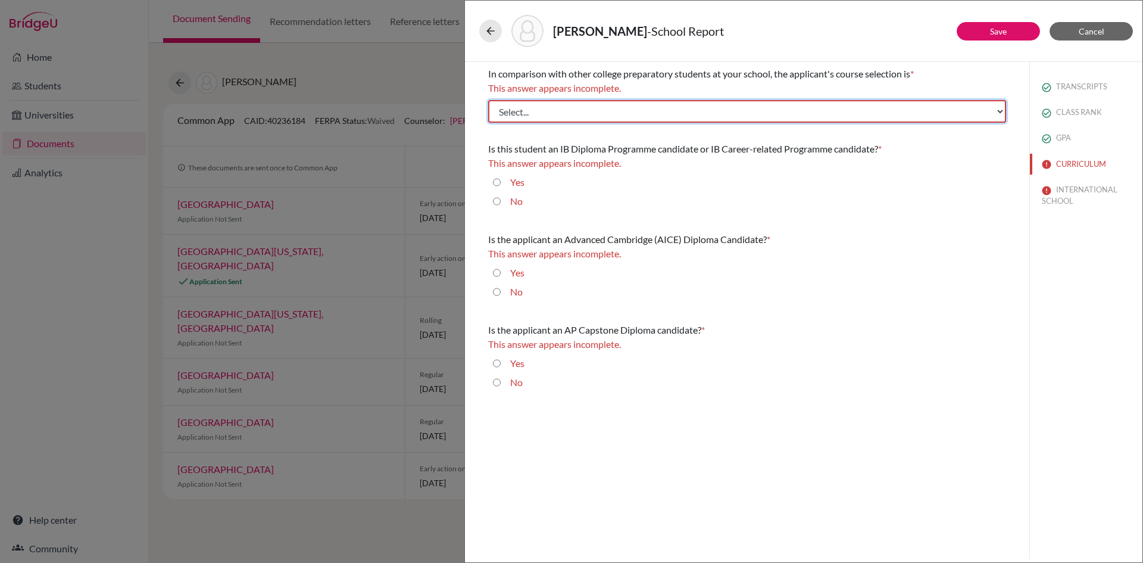
click at [488, 100] on select "Select... Less than demanding Average Demanding Very demanding Most demanding P…" at bounding box center [747, 111] width 518 height 23
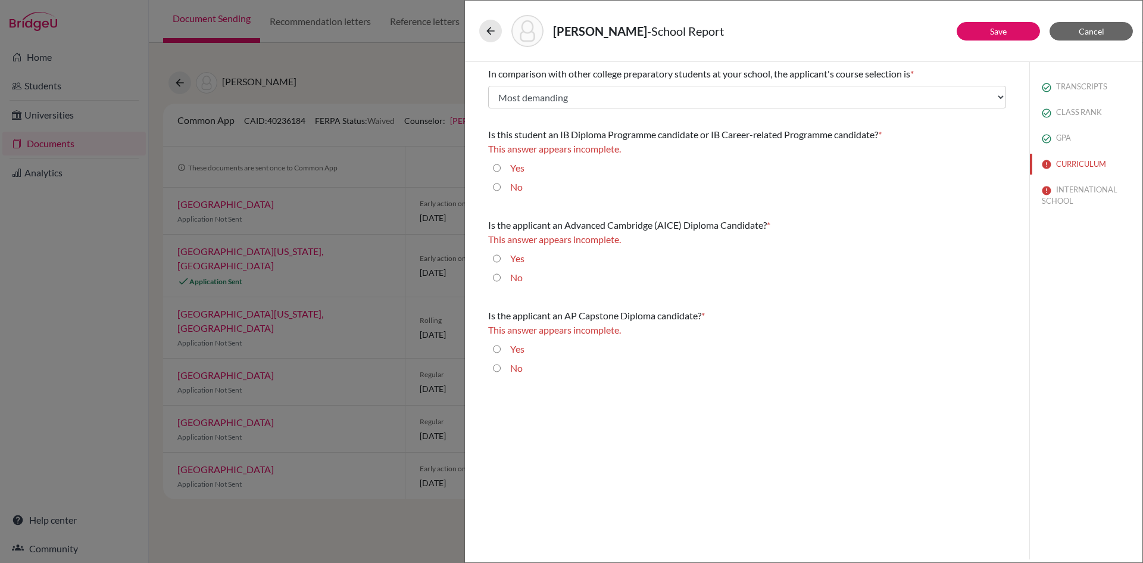
click at [517, 192] on label "No" at bounding box center [516, 187] width 13 height 14
click at [501, 192] on input "No" at bounding box center [497, 187] width 8 height 14
radio input "true"
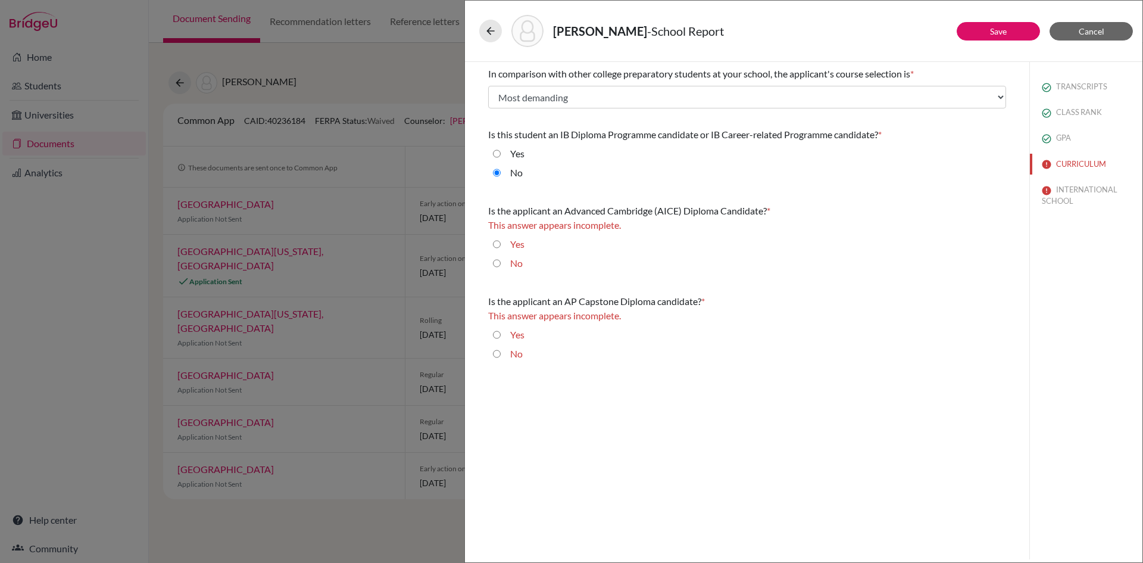
click at [510, 265] on label "No" at bounding box center [516, 263] width 13 height 14
click at [501, 265] on input "No" at bounding box center [497, 263] width 8 height 14
radio input "true"
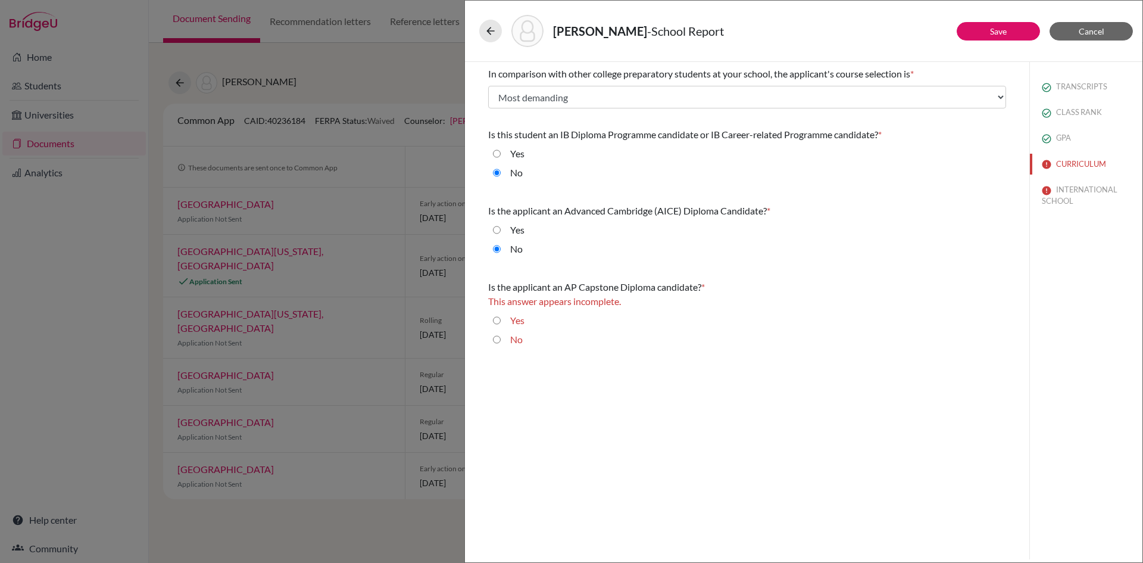
click at [514, 341] on label "No" at bounding box center [516, 339] width 13 height 14
click at [501, 341] on input "No" at bounding box center [497, 339] width 8 height 14
radio input "true"
click at [1024, 26] on button "Save" at bounding box center [998, 31] width 83 height 18
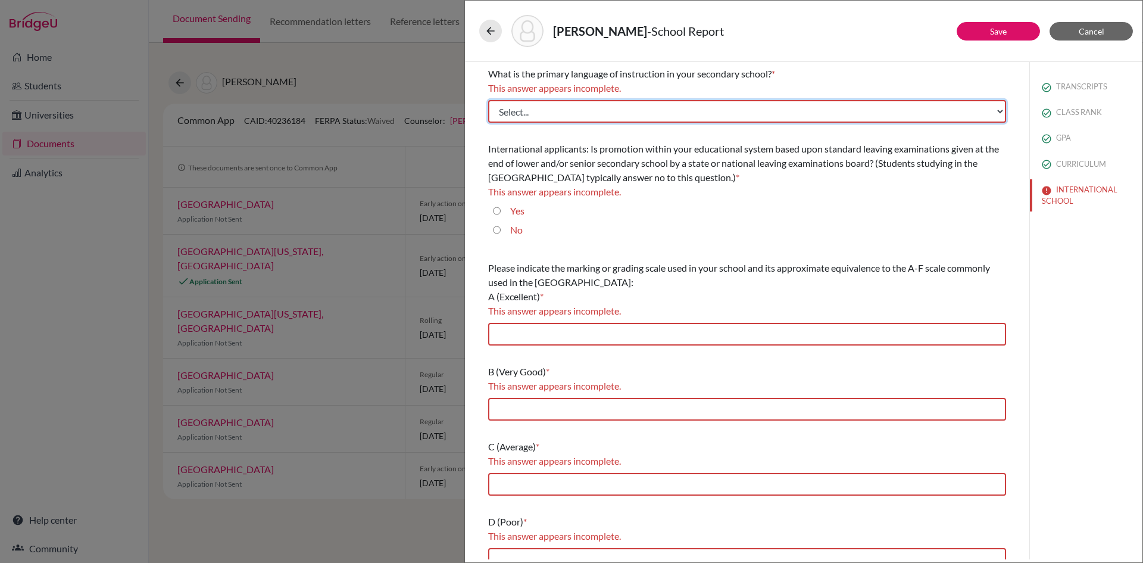
click at [642, 110] on select "Select... Albanian Arabic Armenian Assamese Azerbaijani Belarusian Bengali Bulg…" at bounding box center [747, 111] width 518 height 23
click at [623, 124] on div "What is the primary language of instruction in your secondary school? * This an…" at bounding box center [747, 94] width 518 height 65
click at [623, 120] on select "Select... Albanian Arabic Armenian Assamese Azerbaijani Belarusian Bengali Bulg…" at bounding box center [747, 111] width 518 height 23
select select "14"
click at [488, 100] on select "Select... Albanian Arabic Armenian Assamese Azerbaijani Belarusian Bengali Bulg…" at bounding box center [747, 111] width 518 height 23
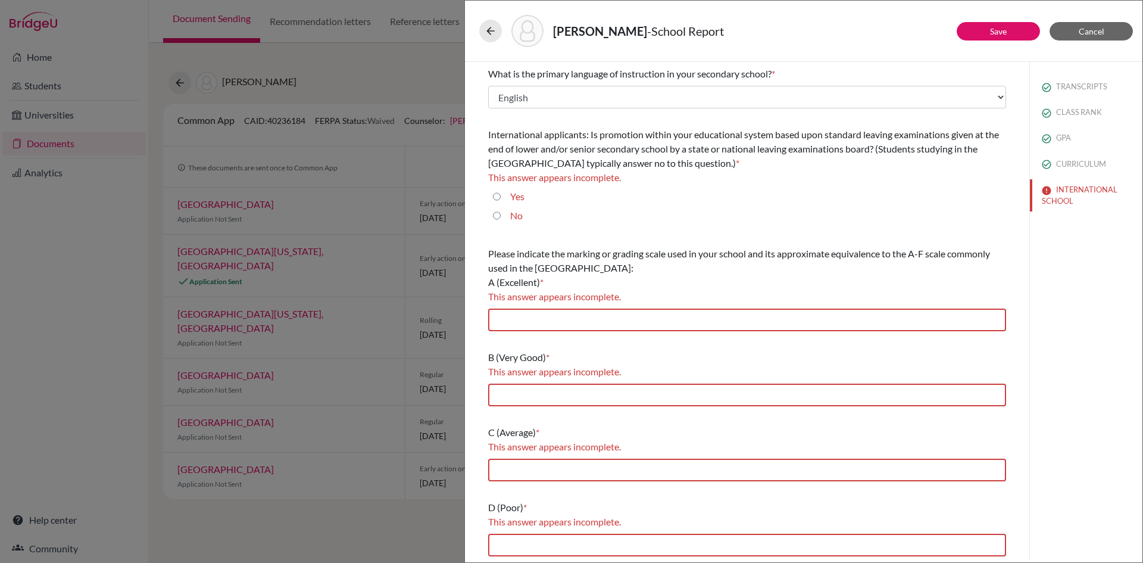
click at [516, 196] on label "Yes" at bounding box center [517, 196] width 14 height 14
click at [501, 196] on input "Yes" at bounding box center [497, 196] width 8 height 14
radio input "true"
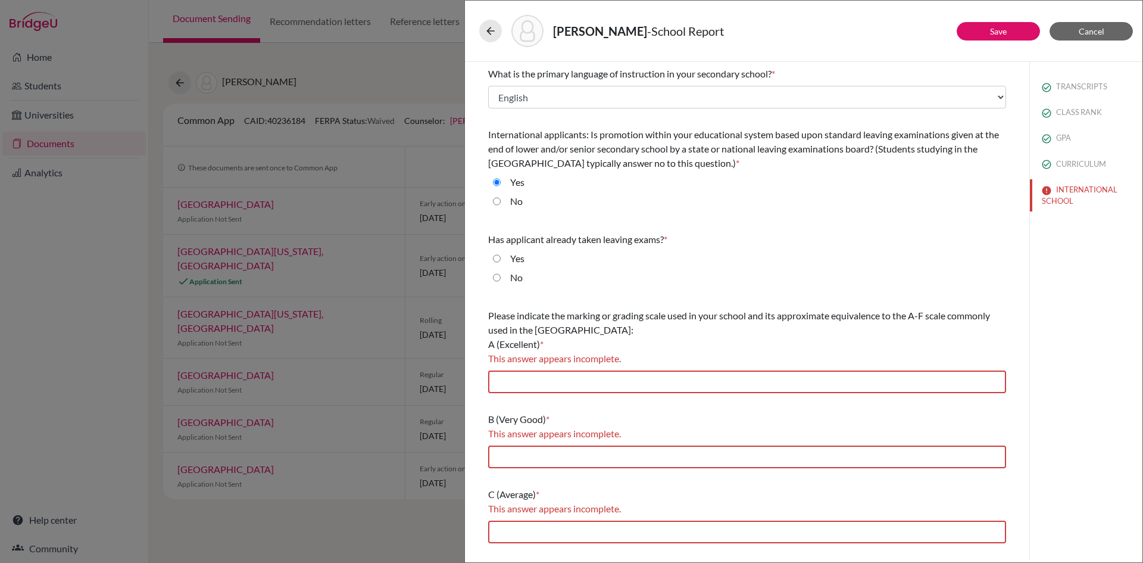
click at [522, 258] on label "Yes" at bounding box center [517, 258] width 14 height 14
click at [501, 258] on input "Yes" at bounding box center [497, 258] width 8 height 14
radio input "true"
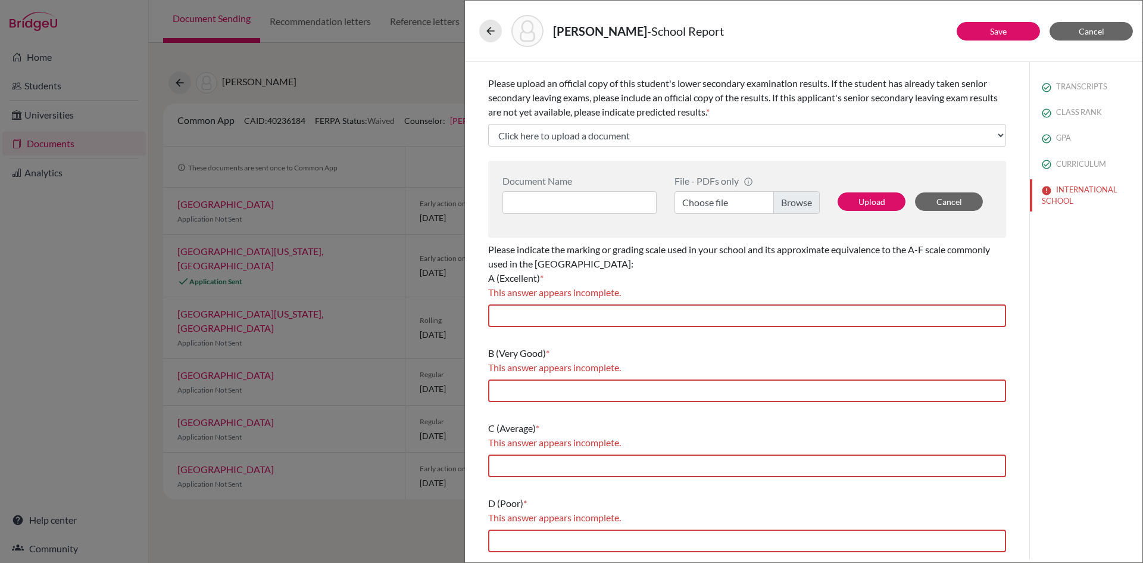
scroll to position [238, 0]
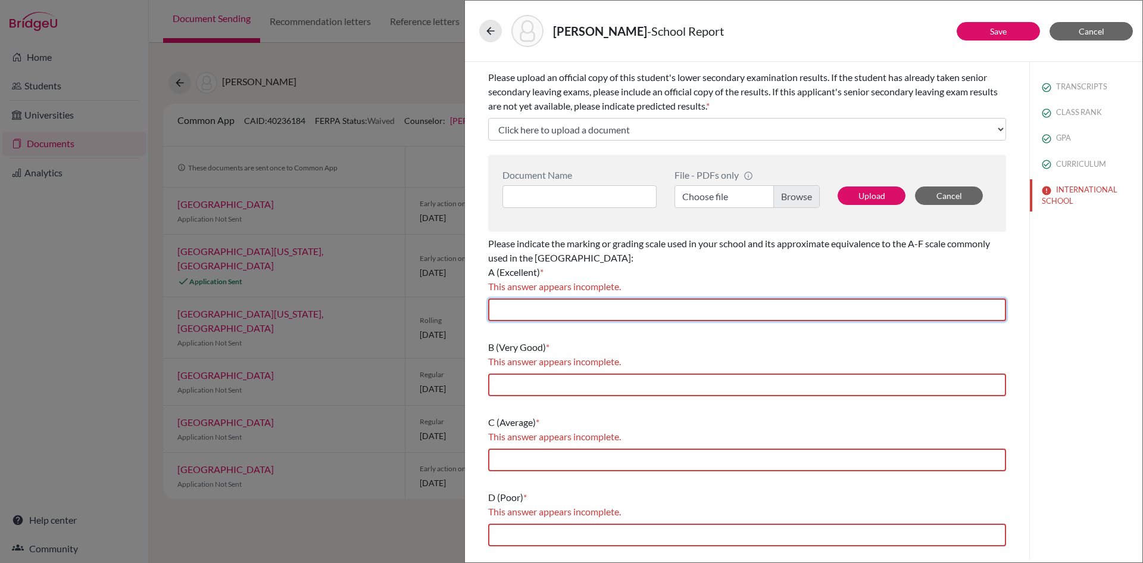
click at [562, 317] on input "text" at bounding box center [747, 309] width 518 height 23
type input "90-100"
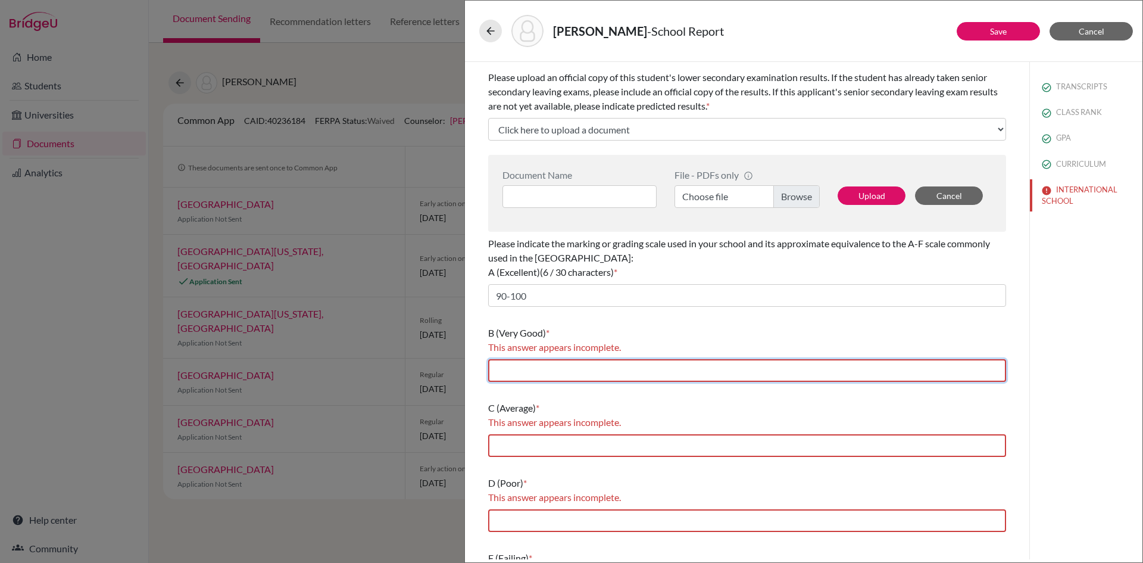
click at [562, 370] on input "text" at bounding box center [747, 370] width 518 height 23
type input "80-89"
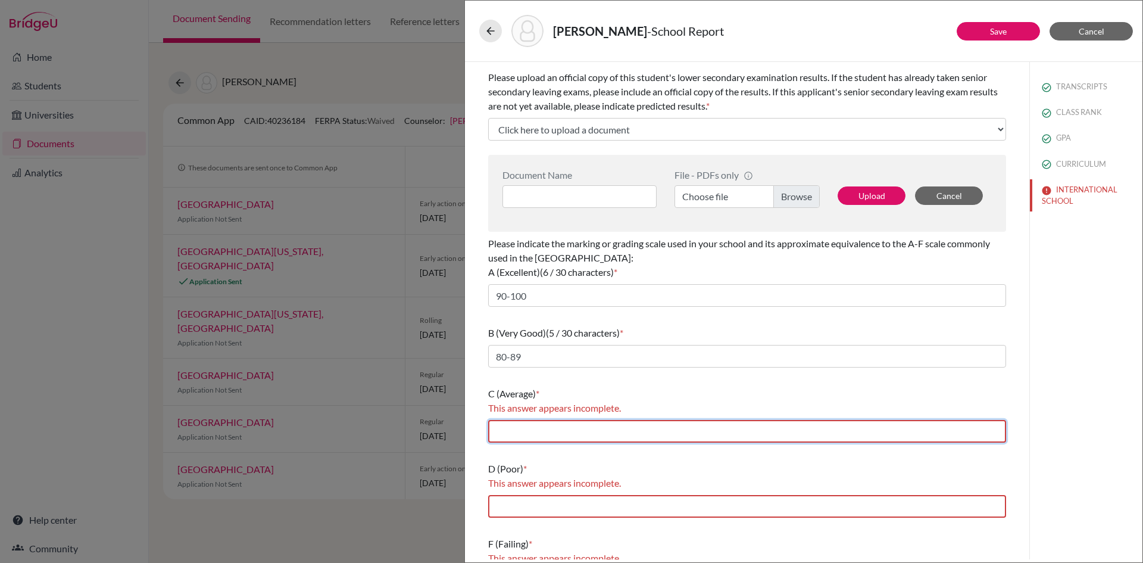
click at [566, 433] on input "text" at bounding box center [747, 431] width 518 height 23
type input "70-79"
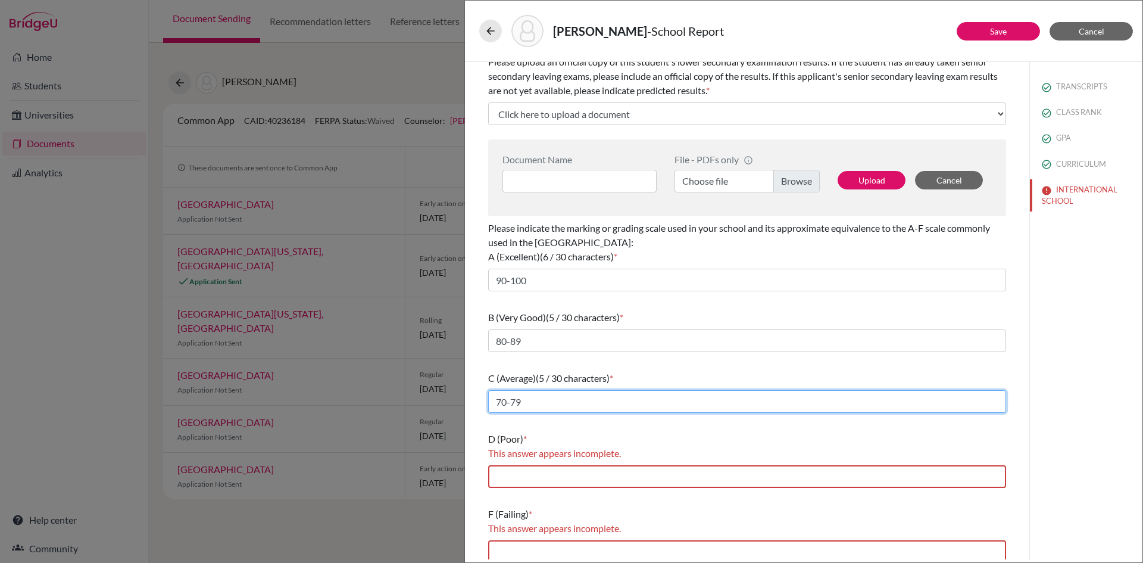
scroll to position [262, 0]
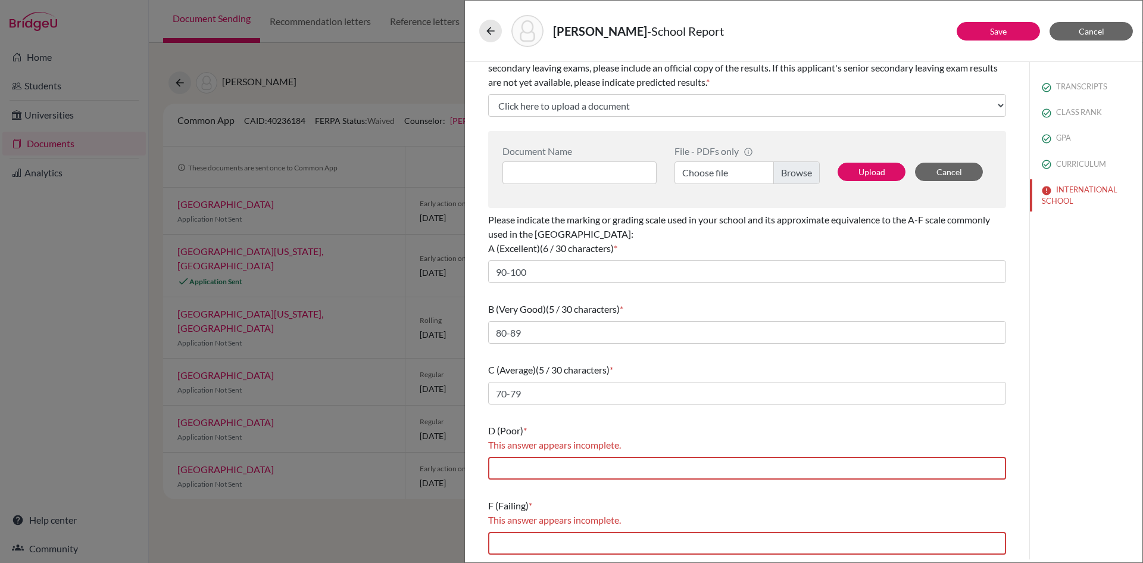
click at [577, 456] on div "D (Poor) * This answer appears incomplete." at bounding box center [747, 451] width 518 height 65
click at [578, 467] on input "text" at bounding box center [747, 468] width 518 height 23
type input "50-69"
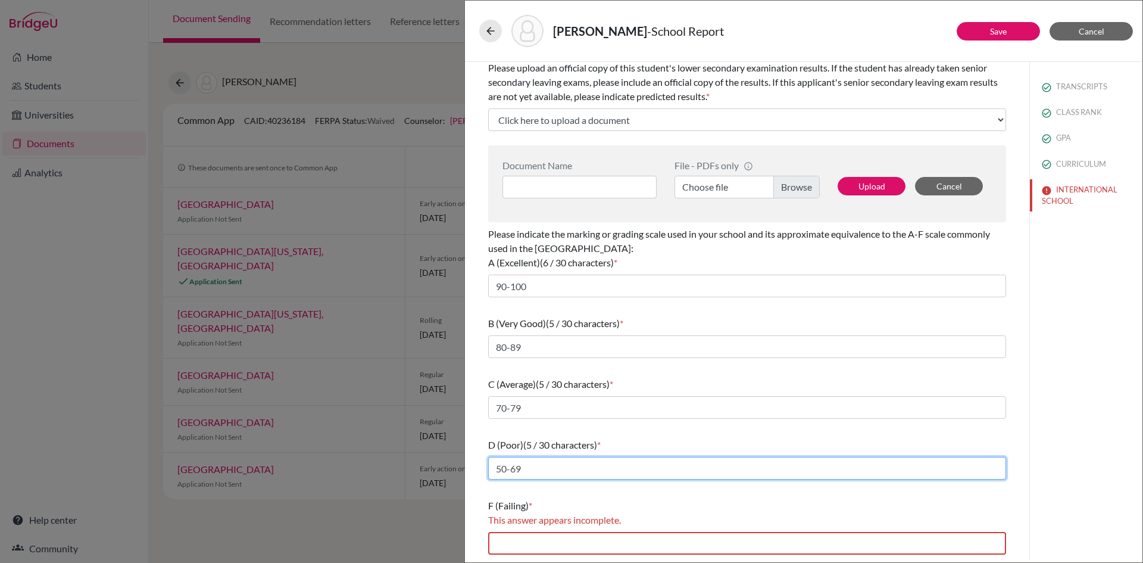
scroll to position [248, 0]
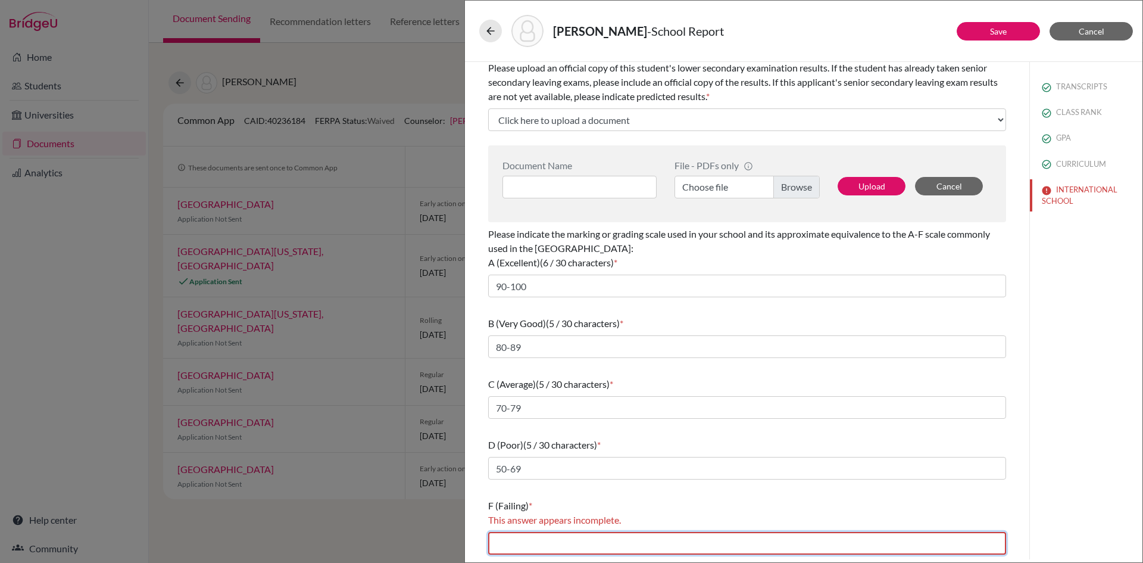
click at [562, 536] on input "text" at bounding box center [747, 543] width 518 height 23
type input "49 and below"
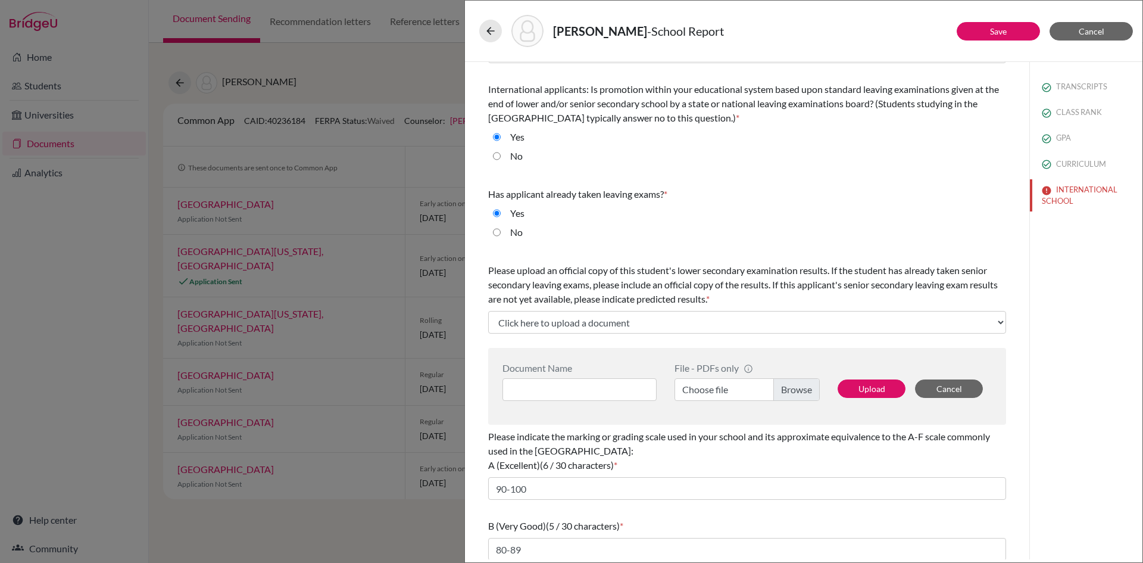
scroll to position [0, 0]
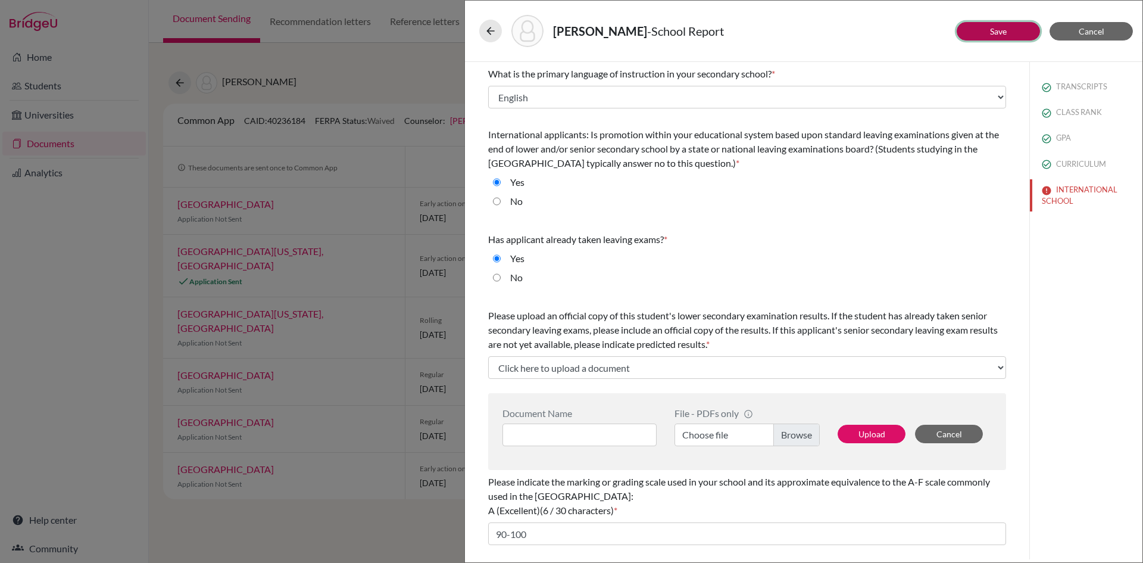
click at [989, 35] on button "Save" at bounding box center [998, 31] width 83 height 18
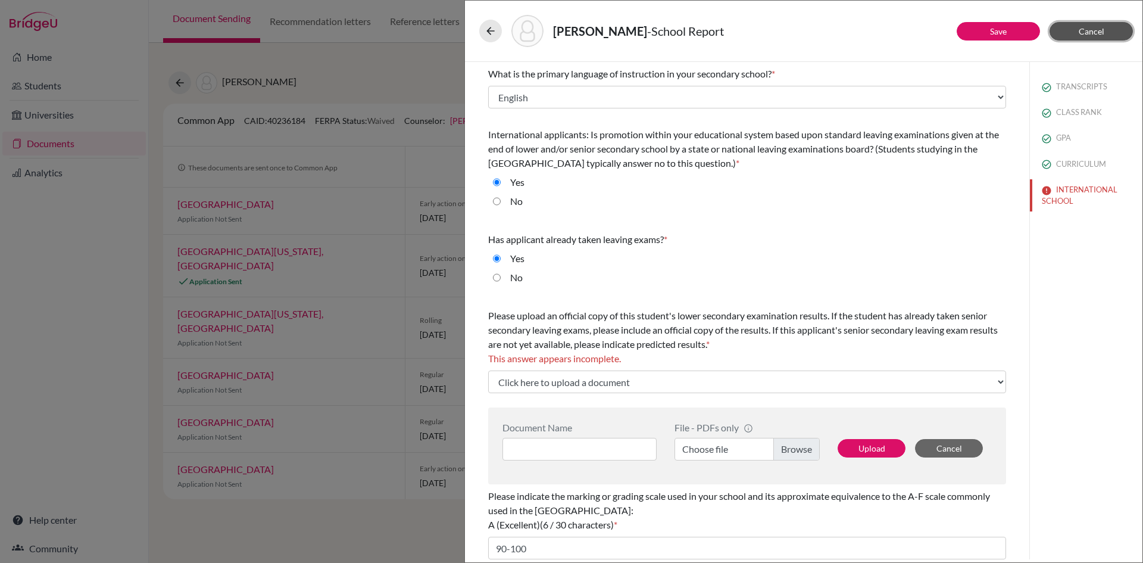
click at [1093, 30] on span "Cancel" at bounding box center [1092, 31] width 26 height 10
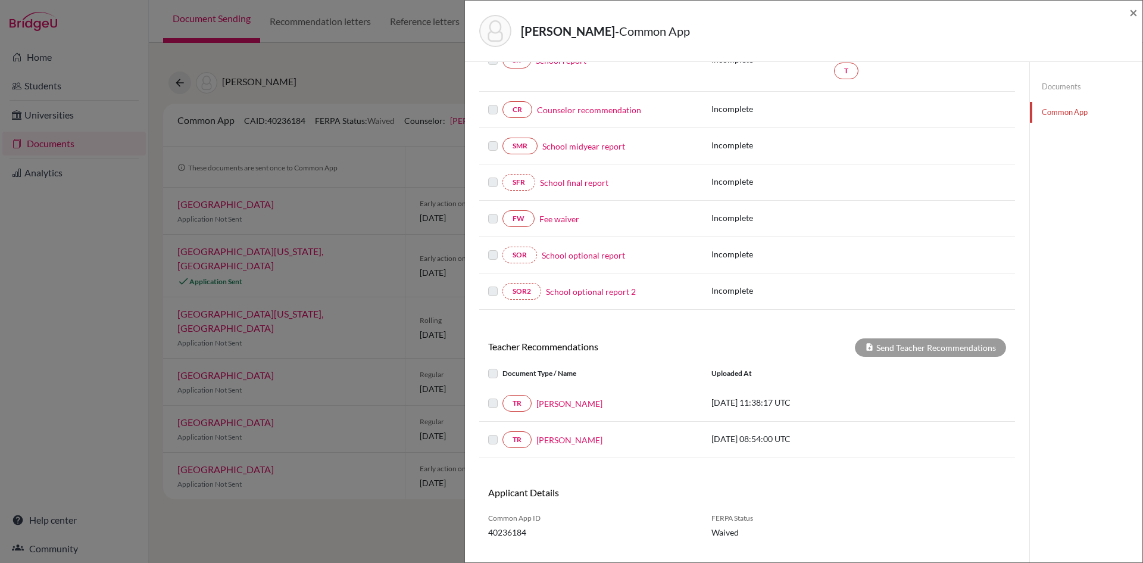
scroll to position [214, 0]
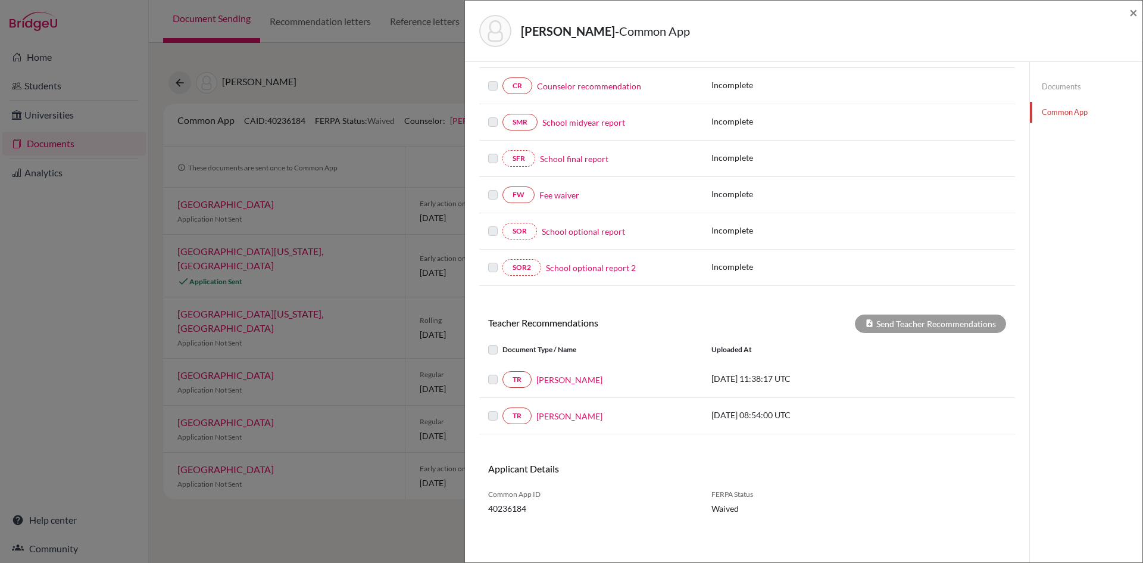
click at [791, 378] on p "2024-10-23 11:38:17 UTC" at bounding box center [792, 378] width 161 height 13
click at [773, 414] on p "2024-10-30 08:54:00 UTC" at bounding box center [792, 414] width 161 height 13
click at [591, 415] on link "Gerelmaa Luvsandorj" at bounding box center [569, 416] width 66 height 13
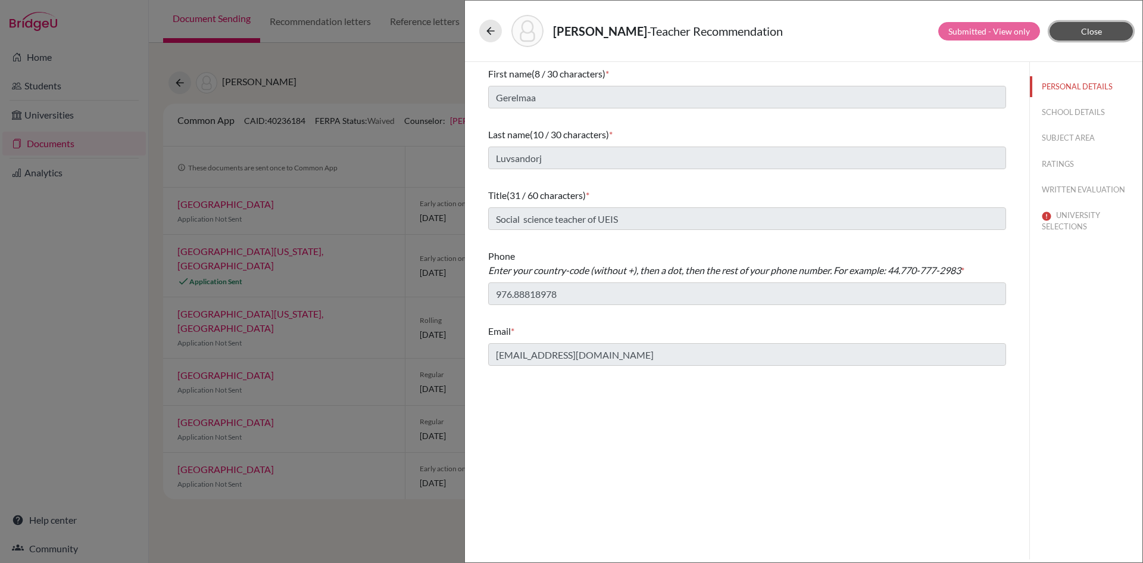
click at [1115, 27] on button "Close" at bounding box center [1091, 31] width 83 height 18
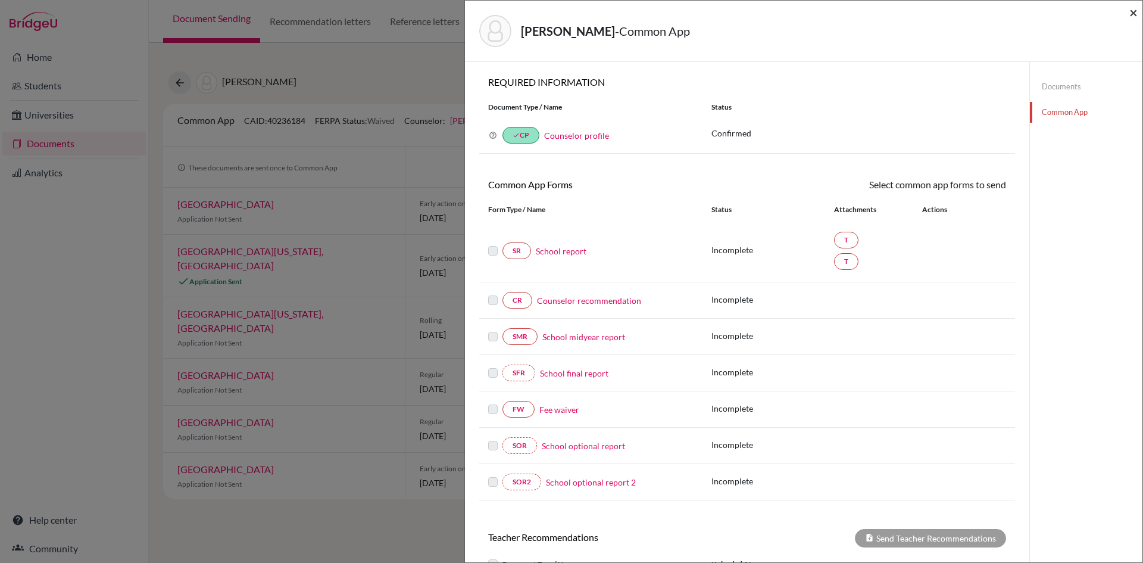
click at [1133, 11] on span "×" at bounding box center [1134, 12] width 8 height 17
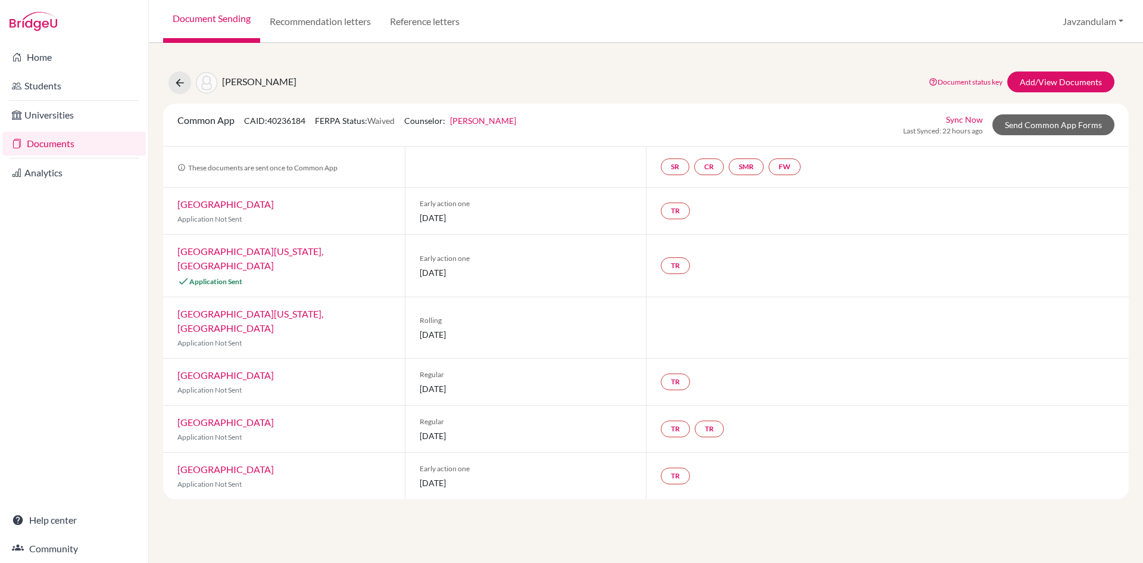
click at [971, 118] on link "Sync Now" at bounding box center [964, 119] width 37 height 13
click at [1071, 129] on link "Send Common App Forms" at bounding box center [1054, 124] width 122 height 21
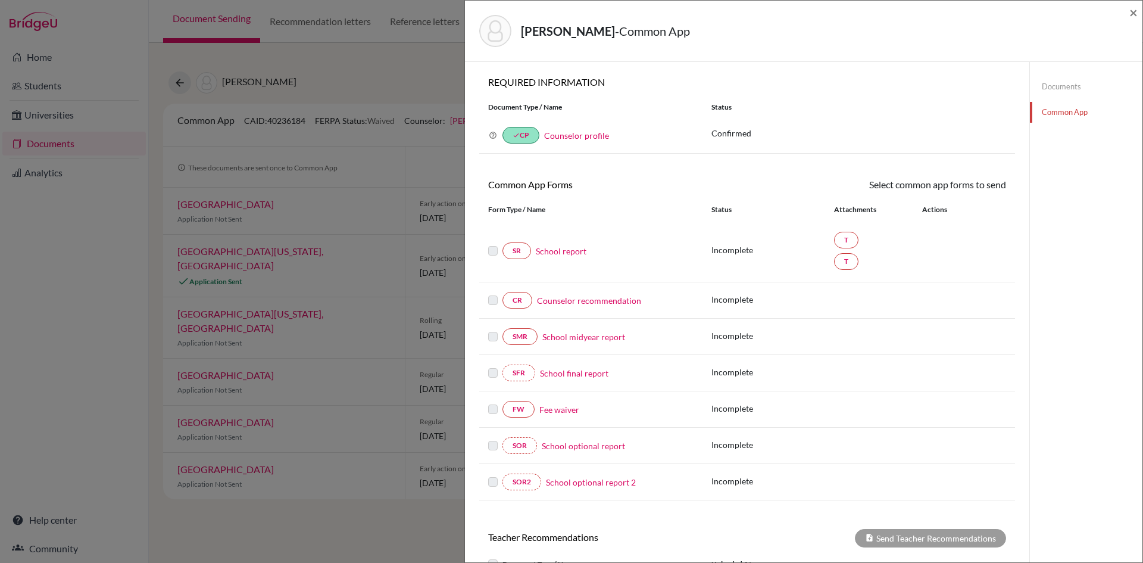
click at [1060, 89] on link "Documents" at bounding box center [1086, 86] width 113 height 21
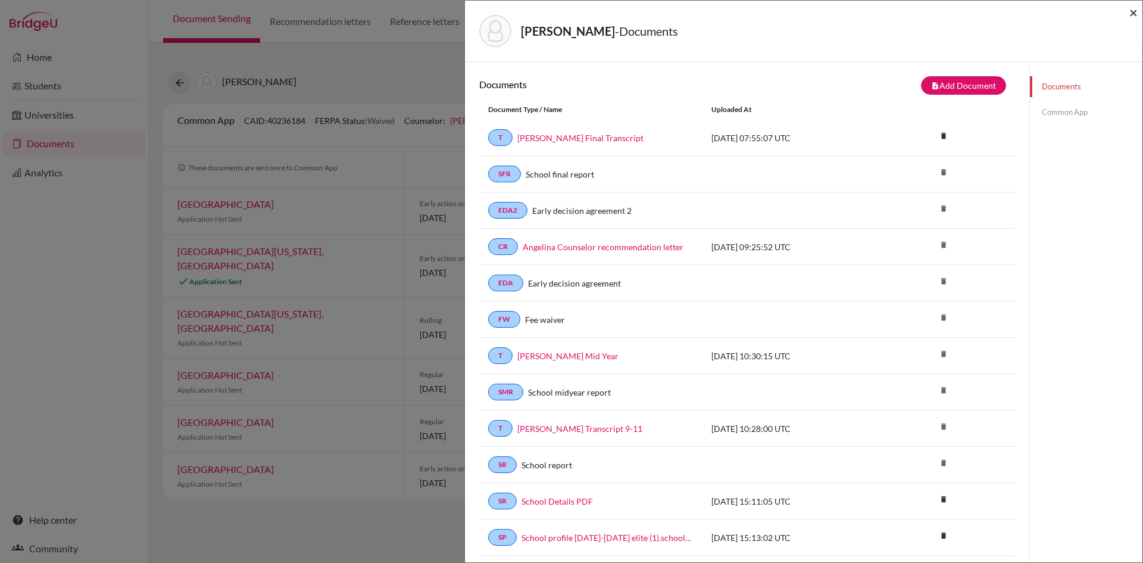
click at [1136, 20] on span "×" at bounding box center [1134, 12] width 8 height 17
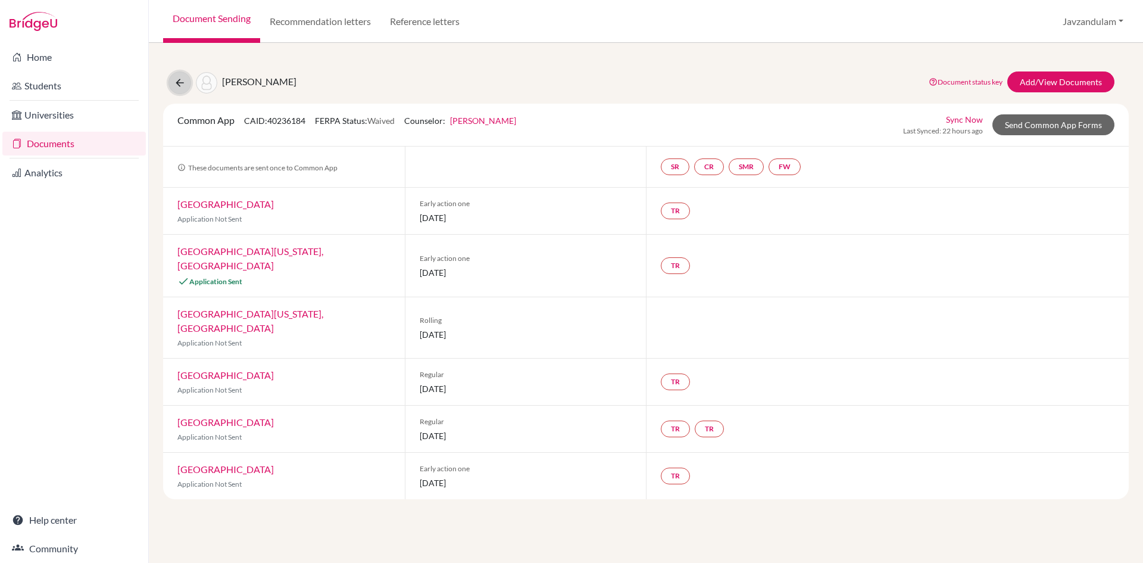
click at [181, 83] on icon at bounding box center [180, 83] width 12 height 12
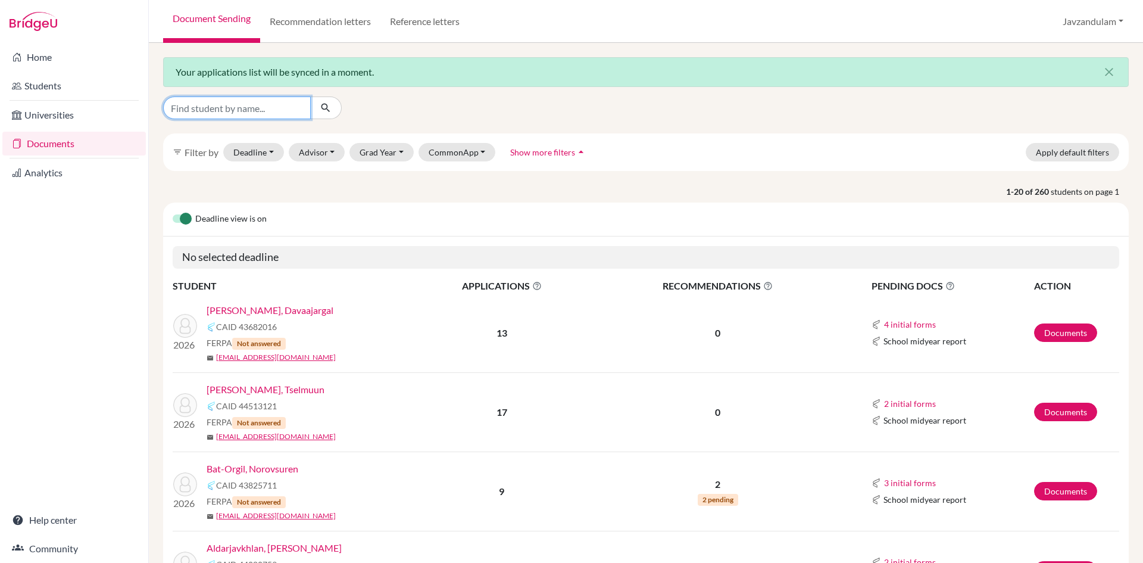
click at [244, 105] on input "Find student by name..." at bounding box center [237, 107] width 148 height 23
type input "jargal"
click button "submit" at bounding box center [326, 107] width 32 height 23
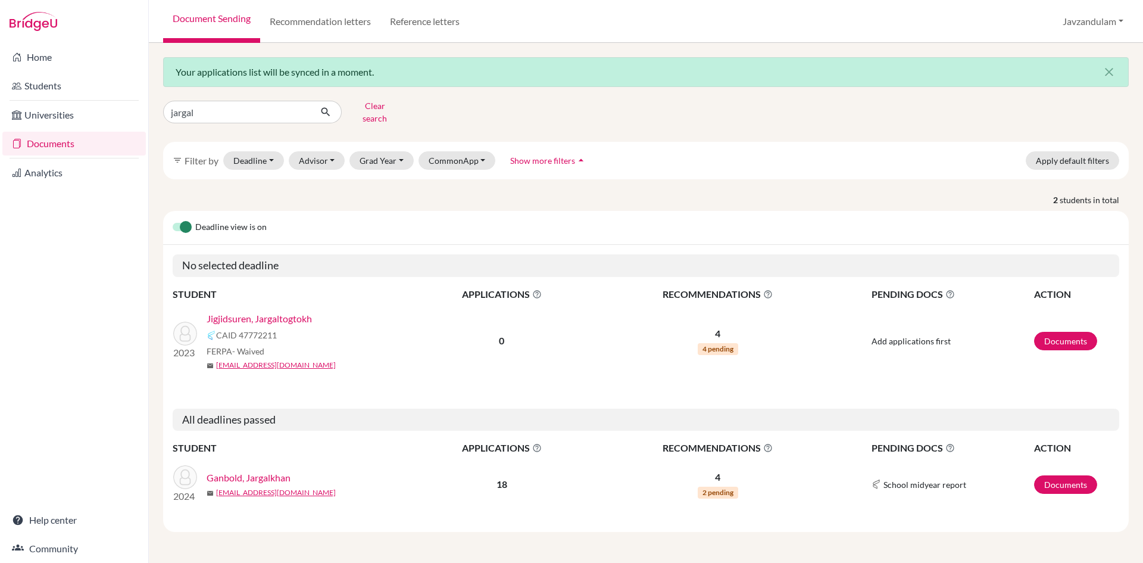
click at [251, 311] on link "Jigjidsuren, Jargaltogtokh" at bounding box center [259, 318] width 105 height 14
